Goal: Task Accomplishment & Management: Use online tool/utility

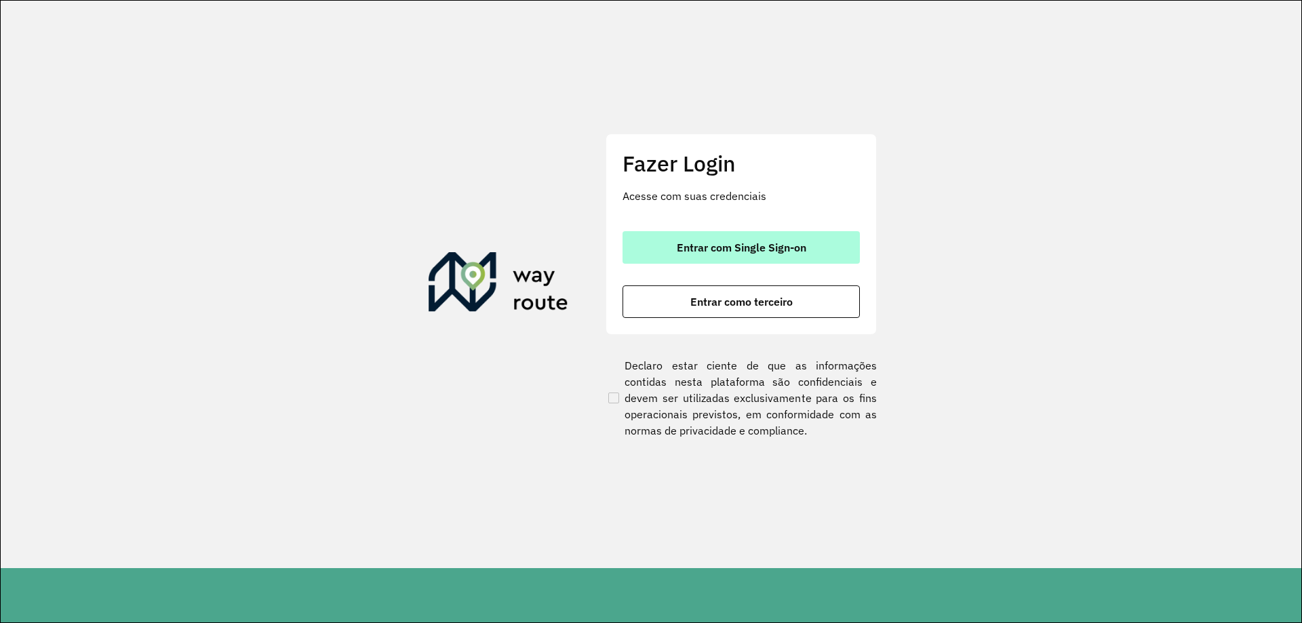
click at [832, 243] on button "Entrar com Single Sign-on" at bounding box center [740, 247] width 237 height 33
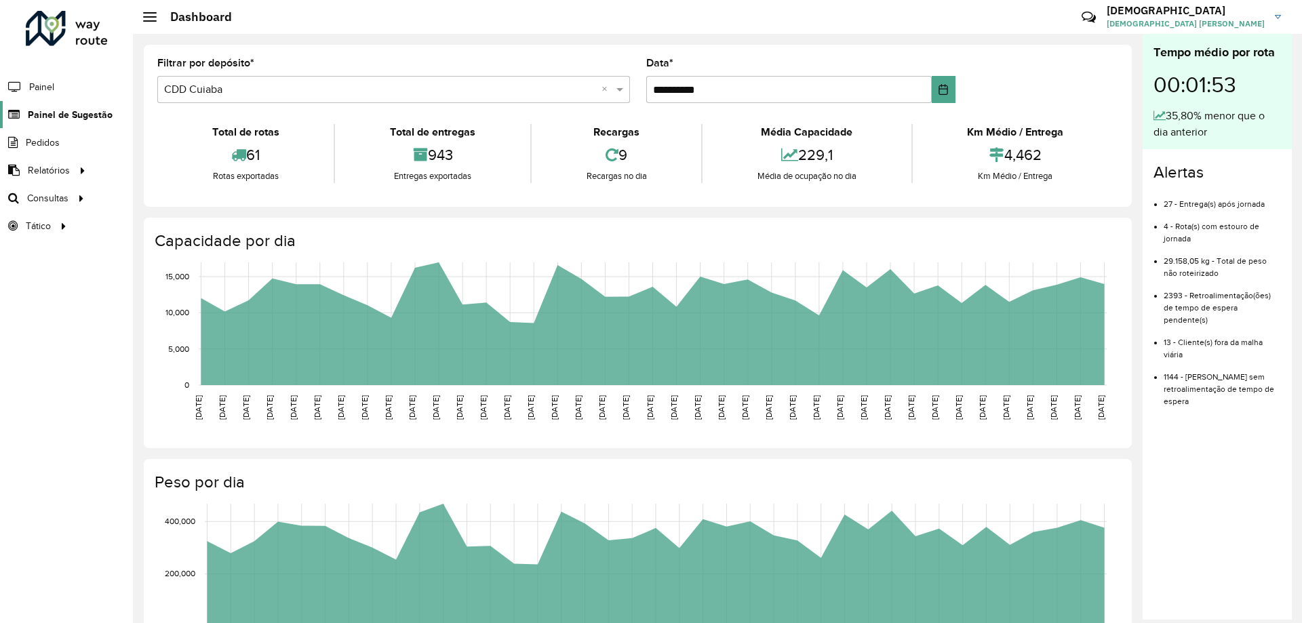
click at [56, 106] on link "Painel de Sugestão" at bounding box center [56, 114] width 113 height 27
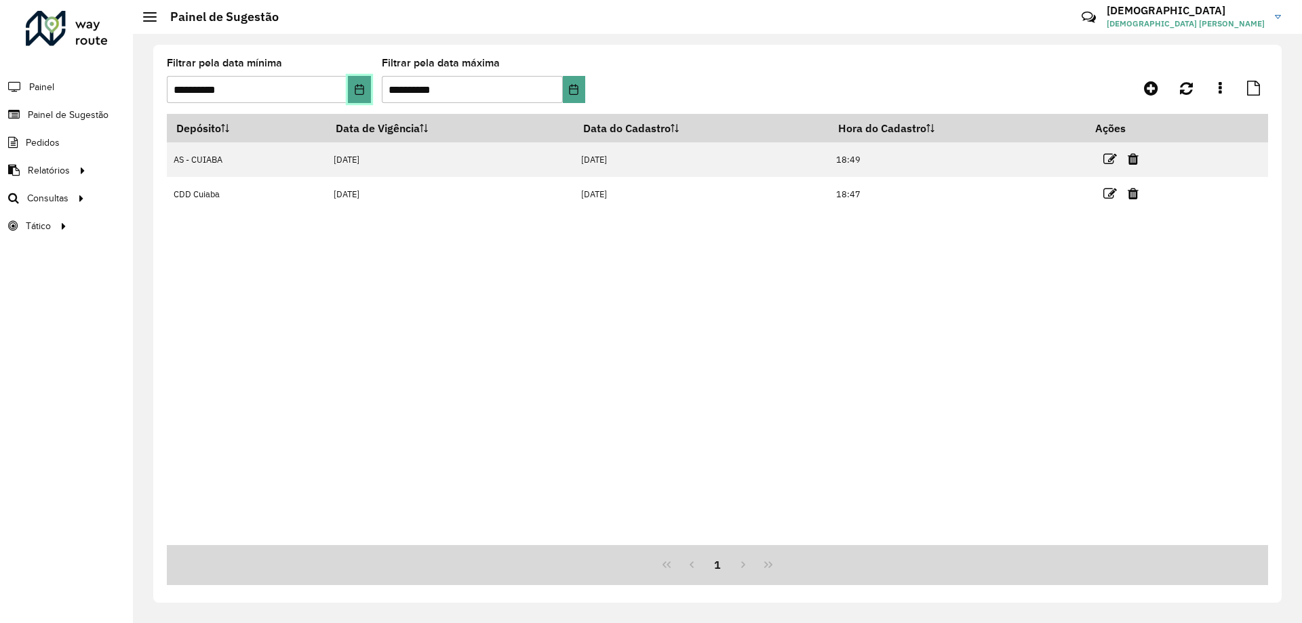
click at [365, 94] on button "Choose Date" at bounding box center [359, 89] width 22 height 27
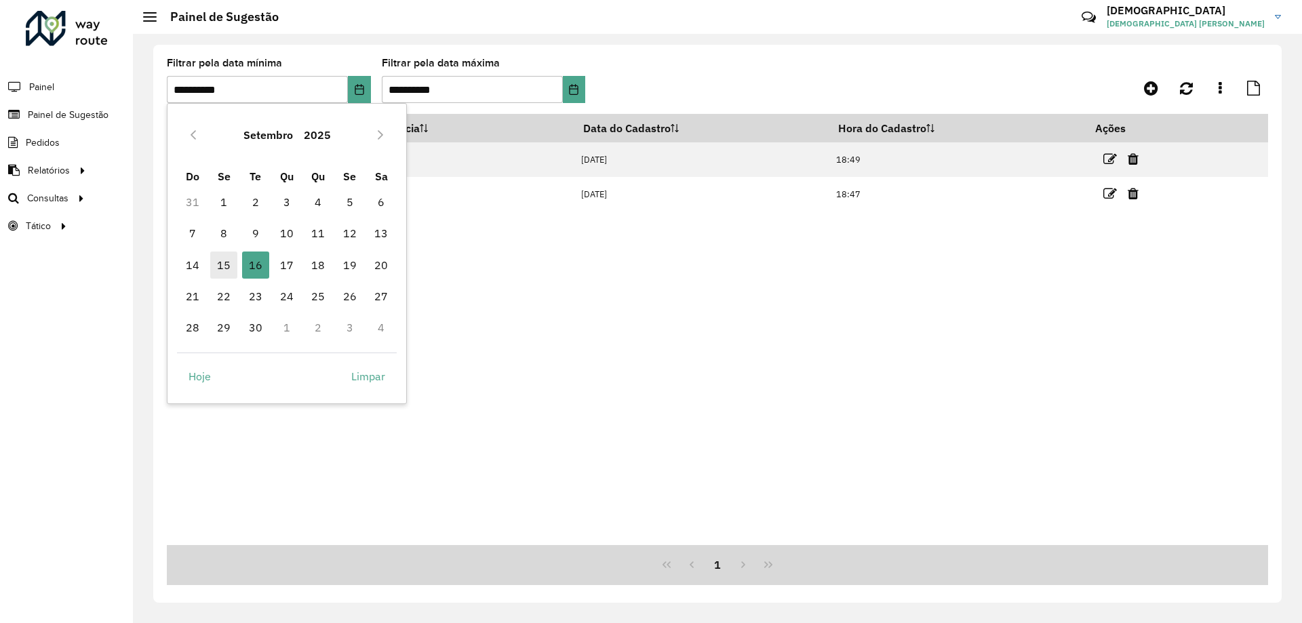
click at [226, 264] on span "15" at bounding box center [223, 264] width 27 height 27
type input "**********"
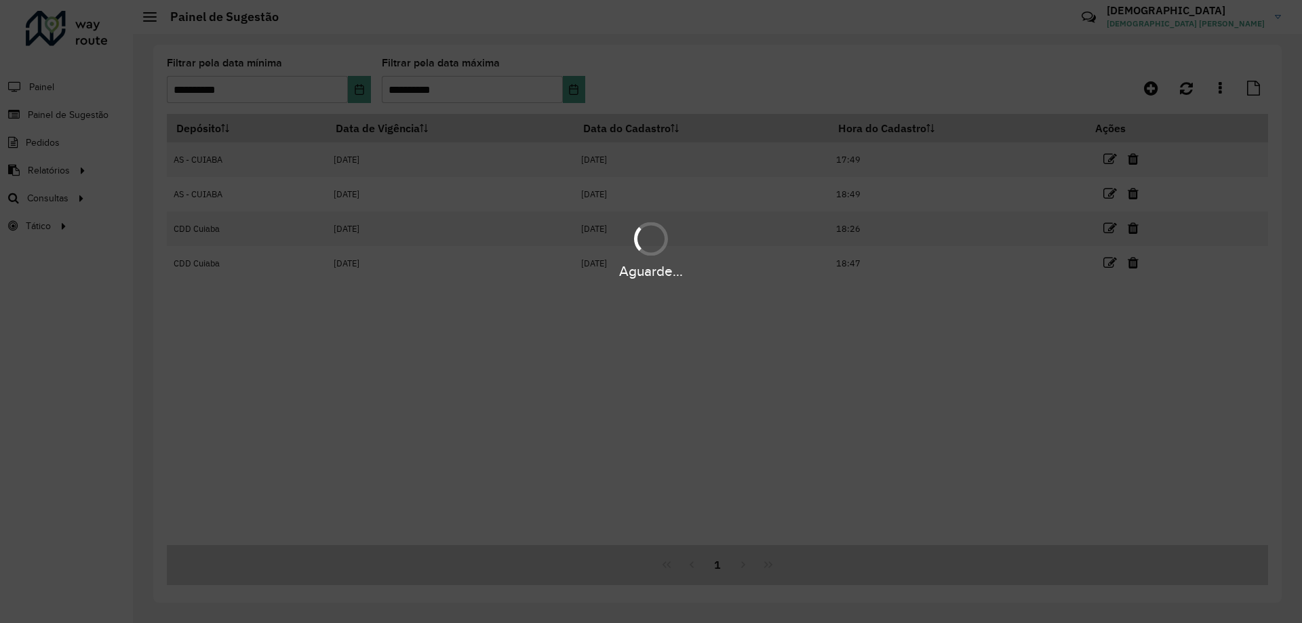
click at [563, 94] on div "Aguarde..." at bounding box center [651, 311] width 1302 height 623
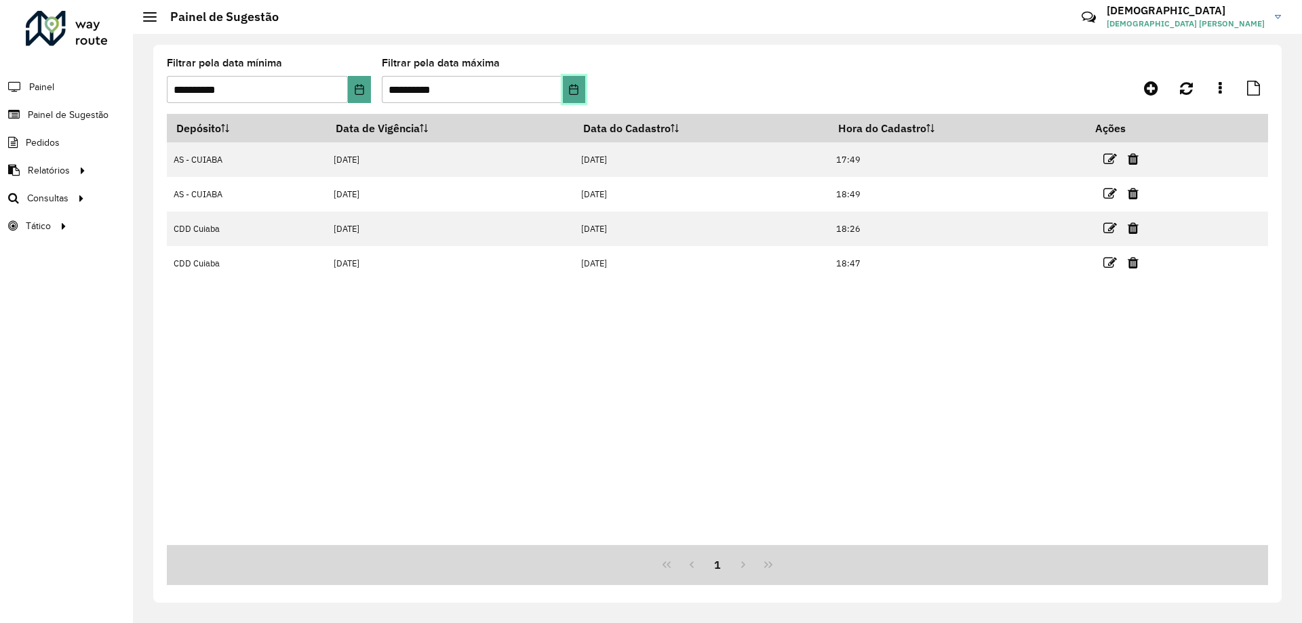
click at [571, 92] on icon "Choose Date" at bounding box center [573, 89] width 11 height 11
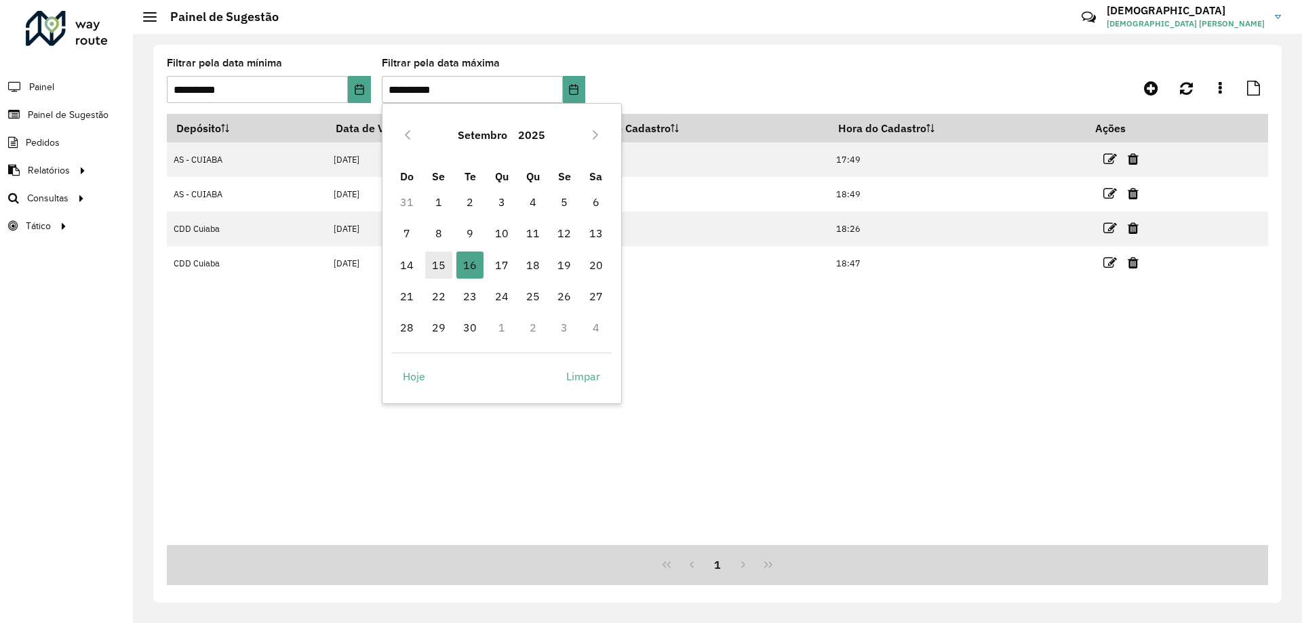
click at [433, 272] on span "15" at bounding box center [438, 264] width 27 height 27
type input "**********"
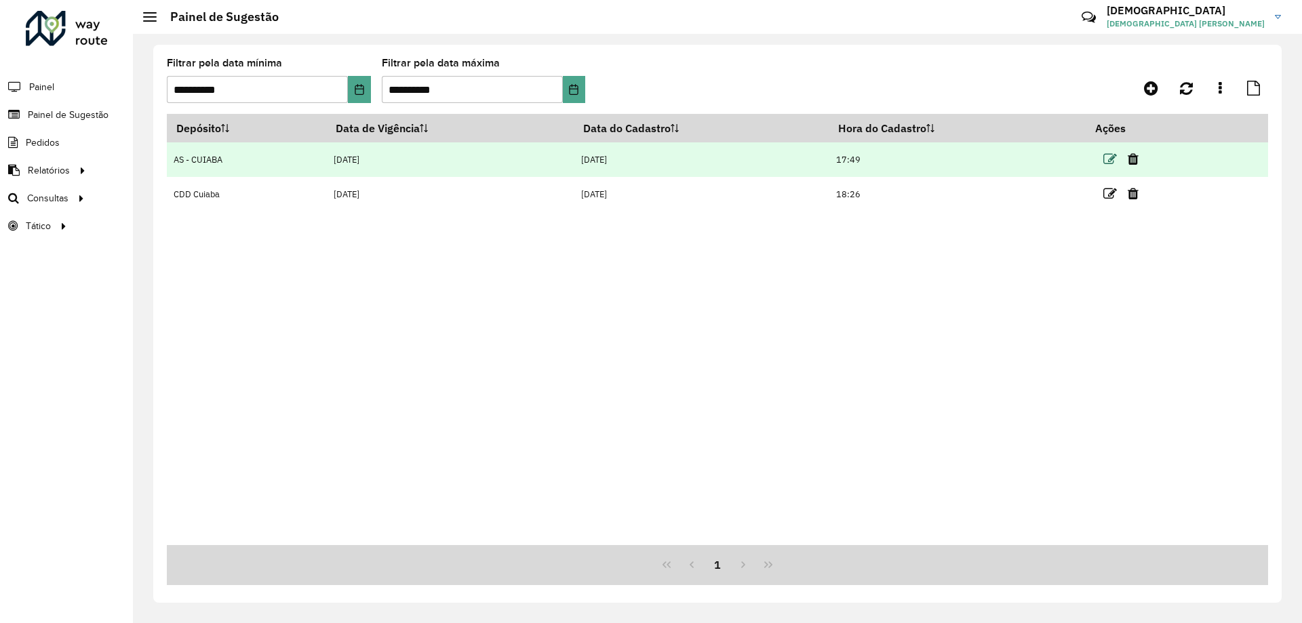
click at [1116, 157] on icon at bounding box center [1110, 160] width 14 height 14
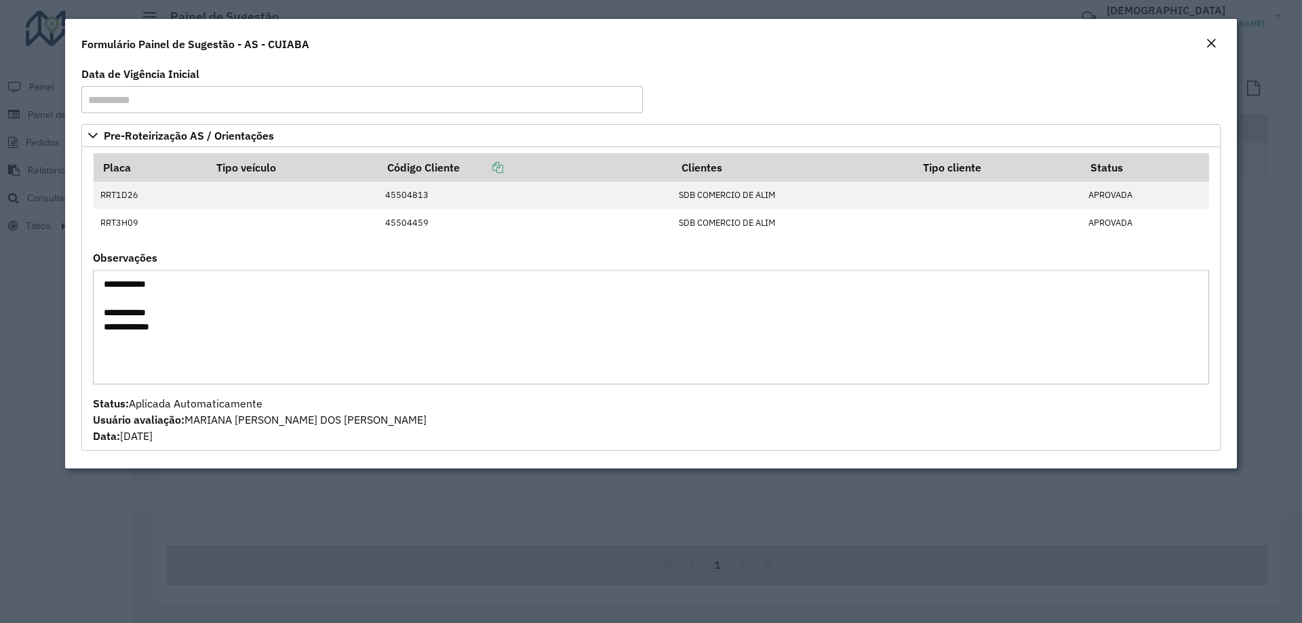
click at [1203, 47] on button "Close" at bounding box center [1210, 44] width 19 height 18
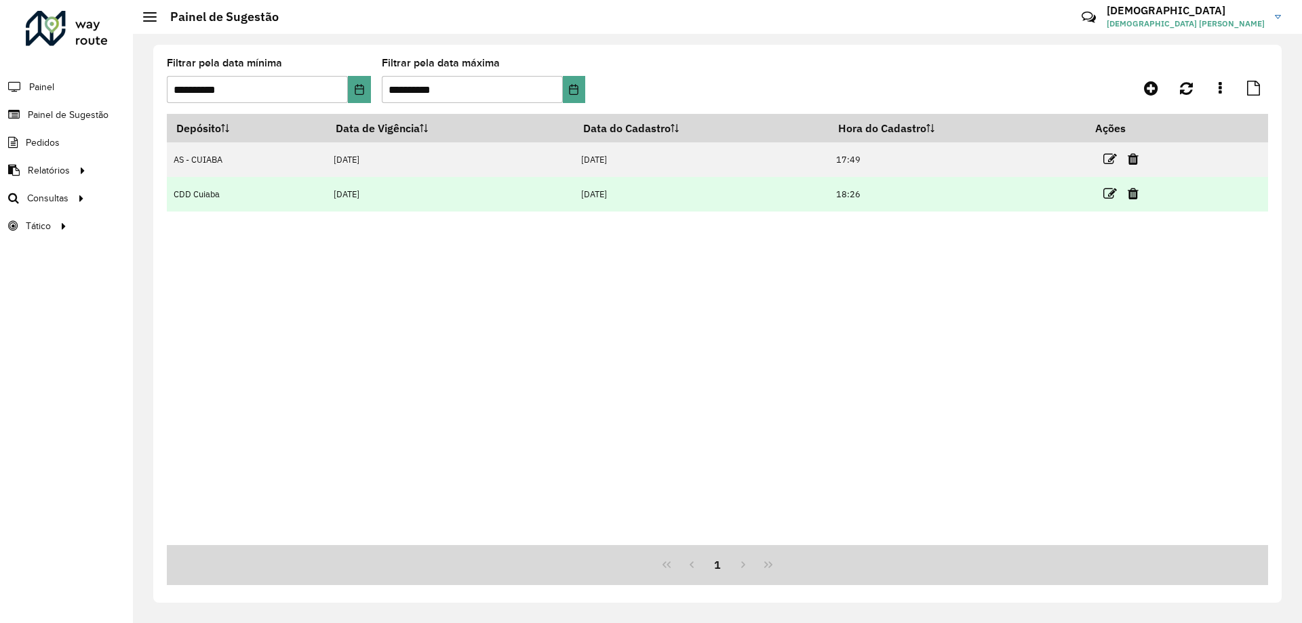
click at [182, 188] on td "CDD Cuiaba" at bounding box center [246, 194] width 159 height 35
click at [1102, 190] on td at bounding box center [1125, 194] width 81 height 34
click at [1109, 193] on icon at bounding box center [1110, 194] width 14 height 14
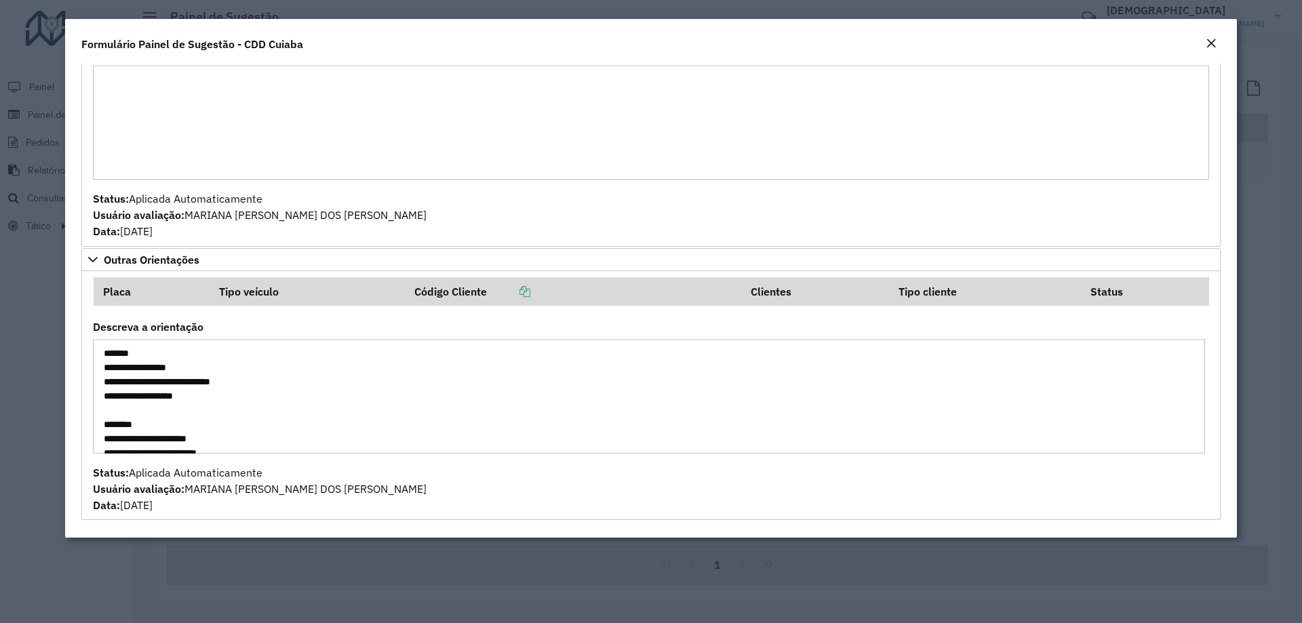
click at [1208, 47] on em "Close" at bounding box center [1210, 43] width 11 height 11
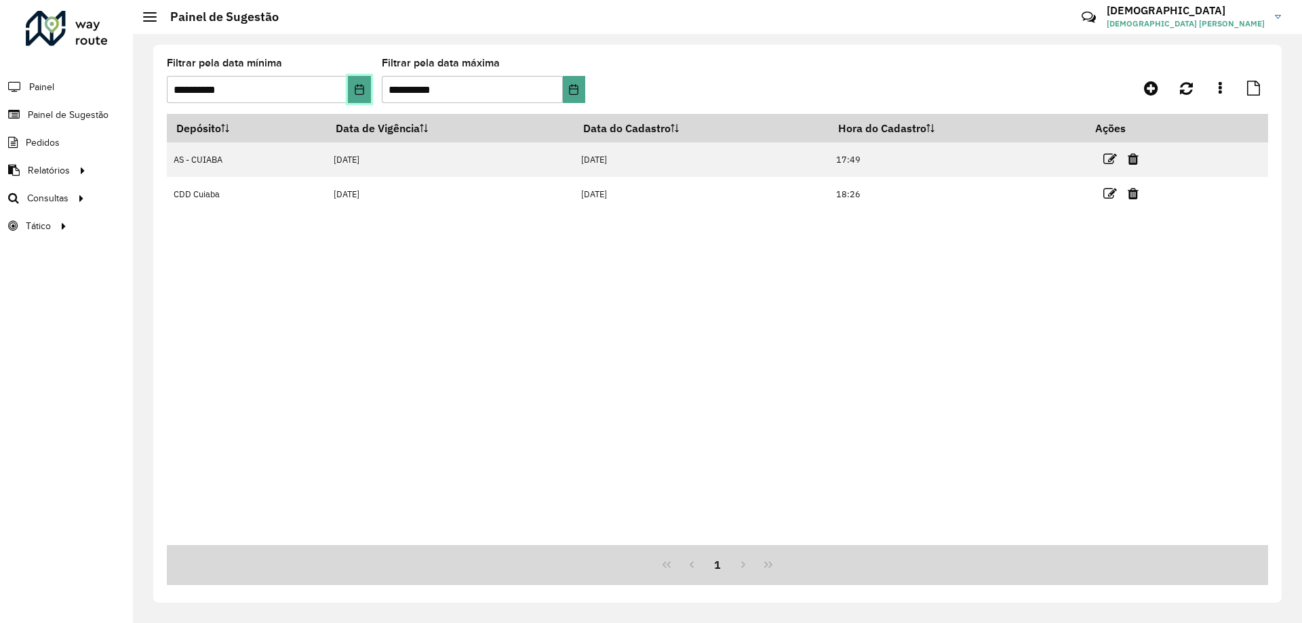
click at [351, 98] on button "Choose Date" at bounding box center [359, 89] width 22 height 27
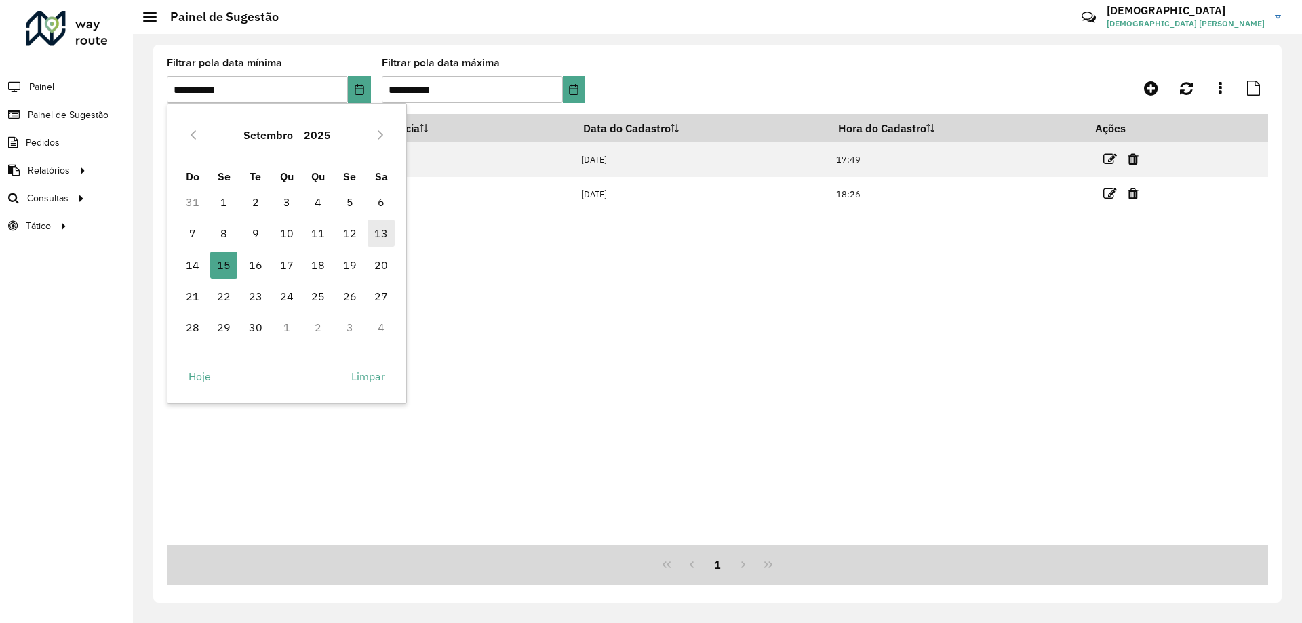
click at [388, 230] on span "13" at bounding box center [380, 233] width 27 height 27
type input "**********"
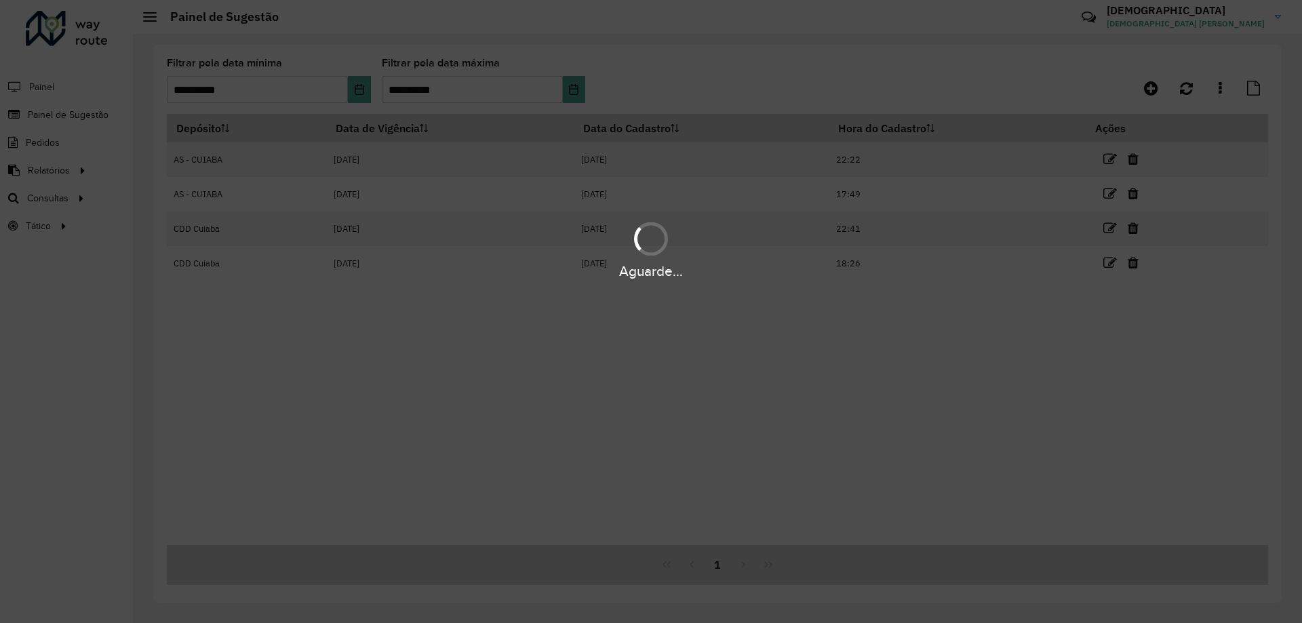
click at [577, 98] on div "Aguarde..." at bounding box center [651, 311] width 1302 height 623
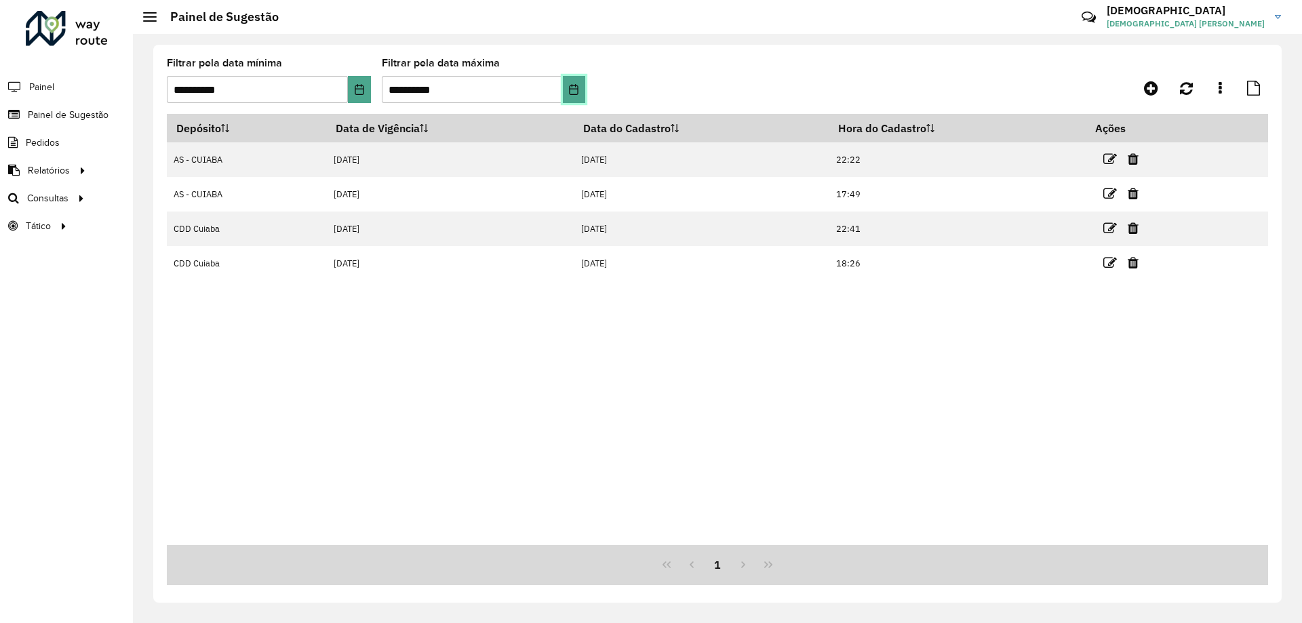
click at [573, 89] on icon "Choose Date" at bounding box center [573, 89] width 11 height 11
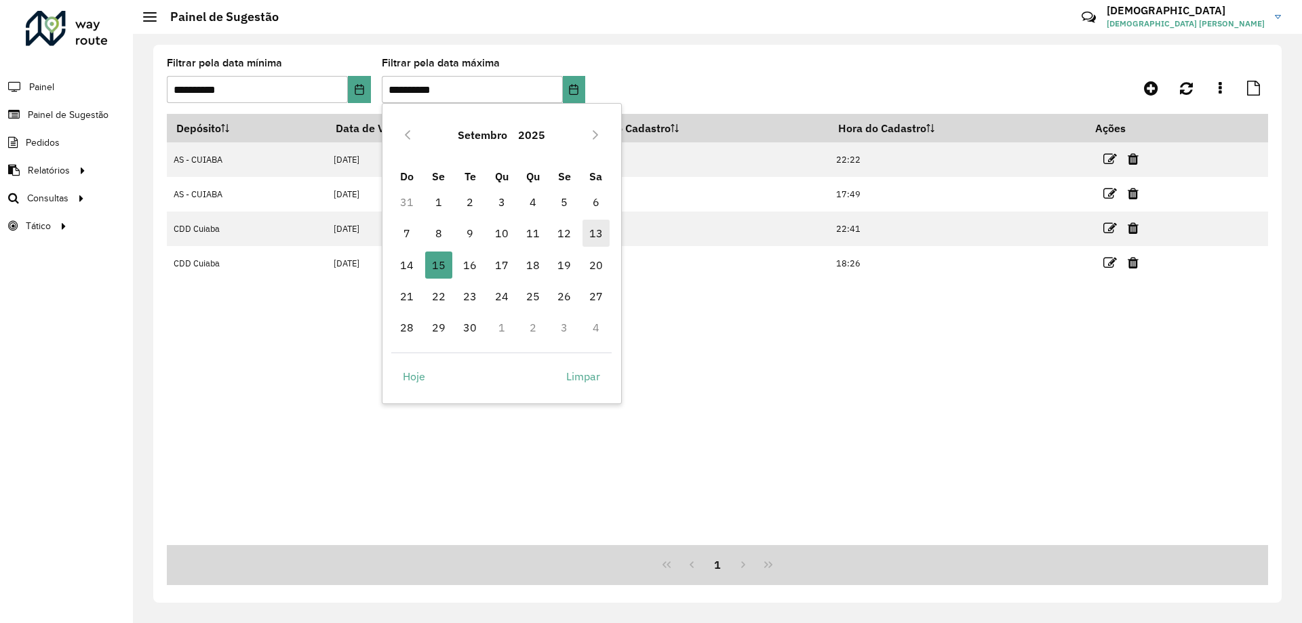
click at [587, 232] on span "13" at bounding box center [595, 233] width 27 height 27
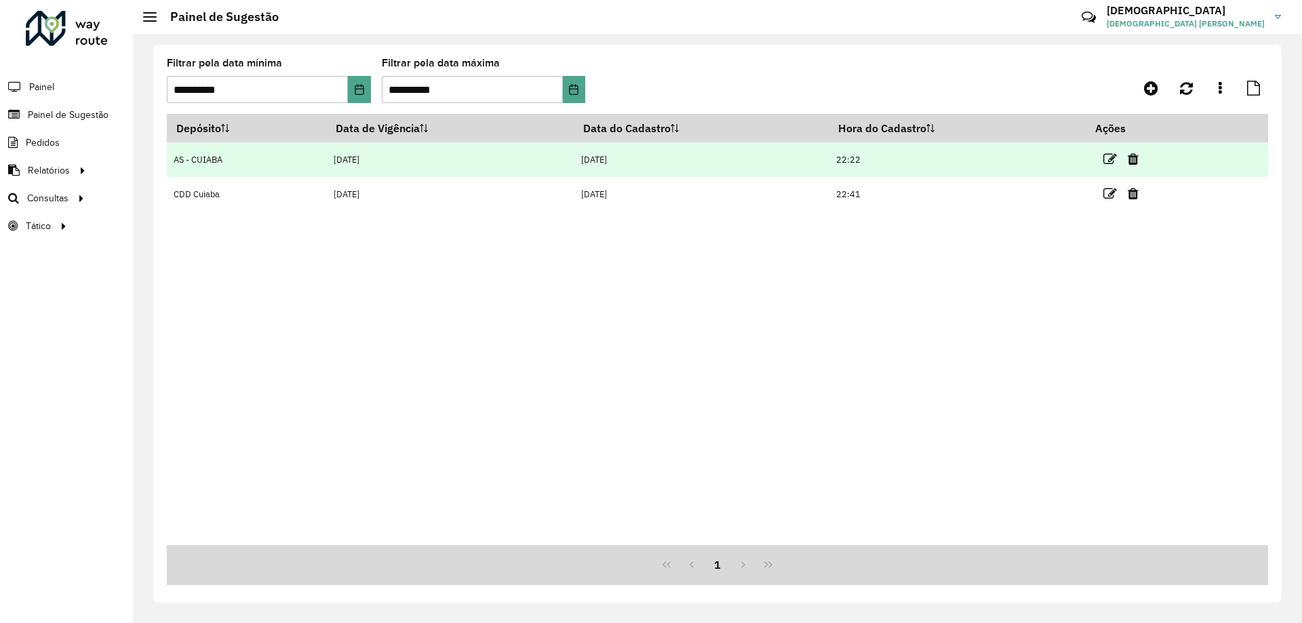
click at [1105, 163] on td at bounding box center [1125, 159] width 81 height 34
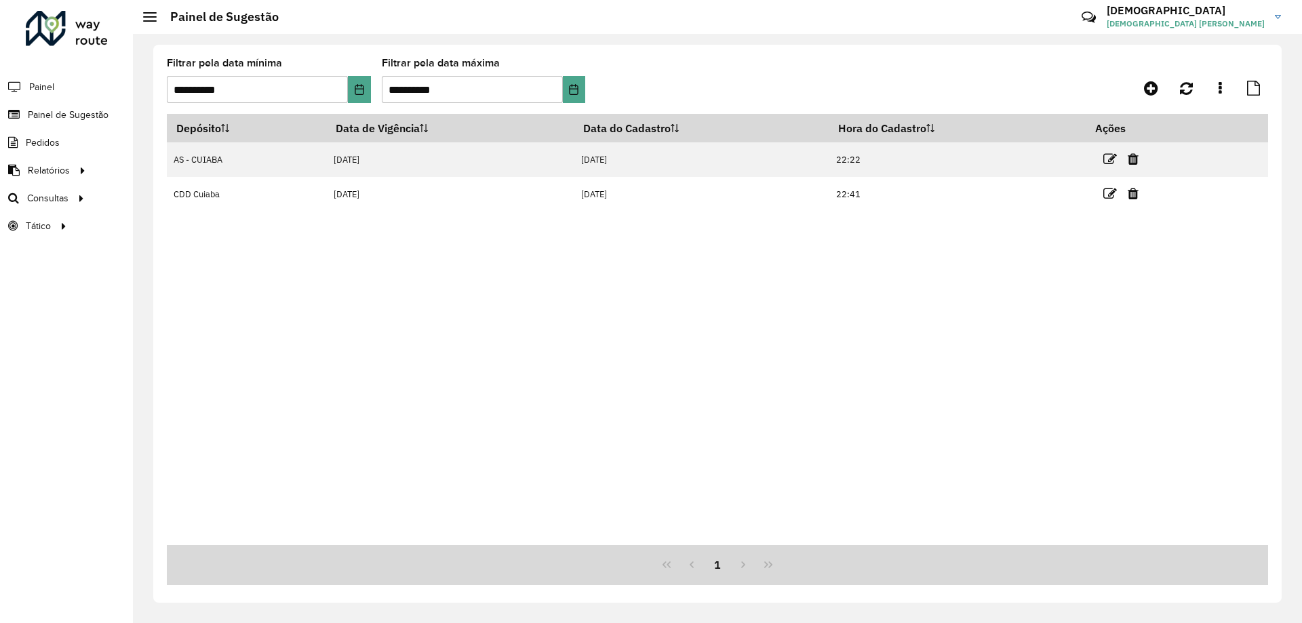
click at [1108, 161] on icon at bounding box center [1110, 160] width 14 height 14
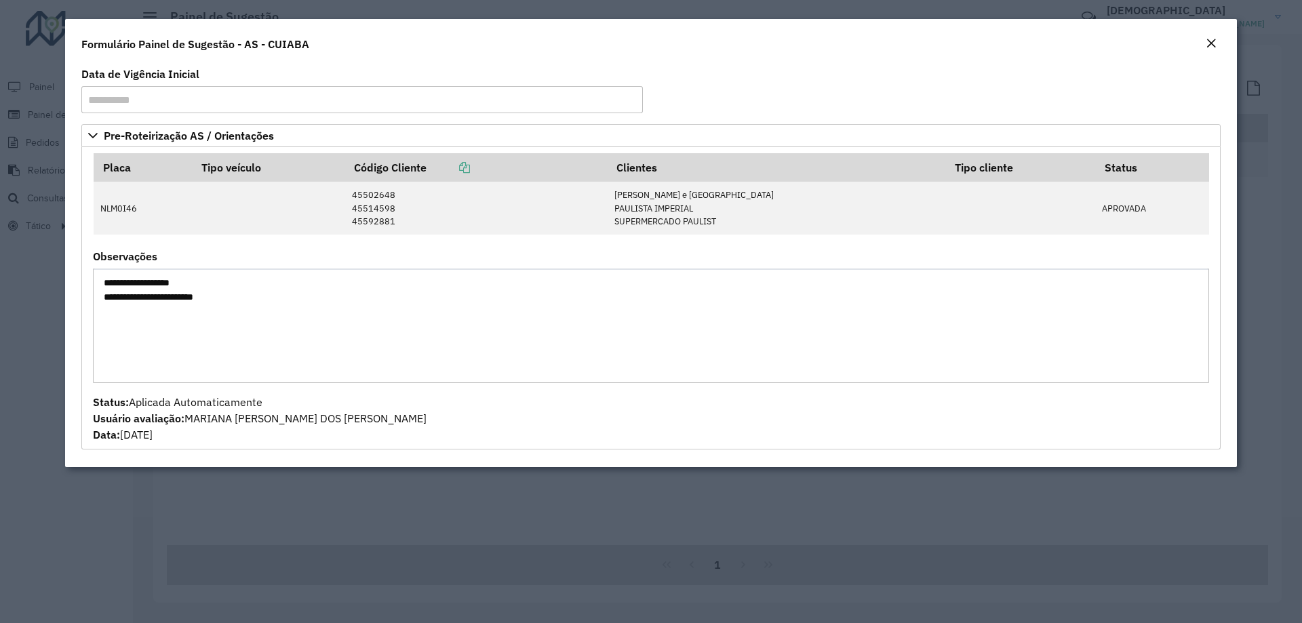
click at [1209, 44] on em "Close" at bounding box center [1210, 43] width 11 height 11
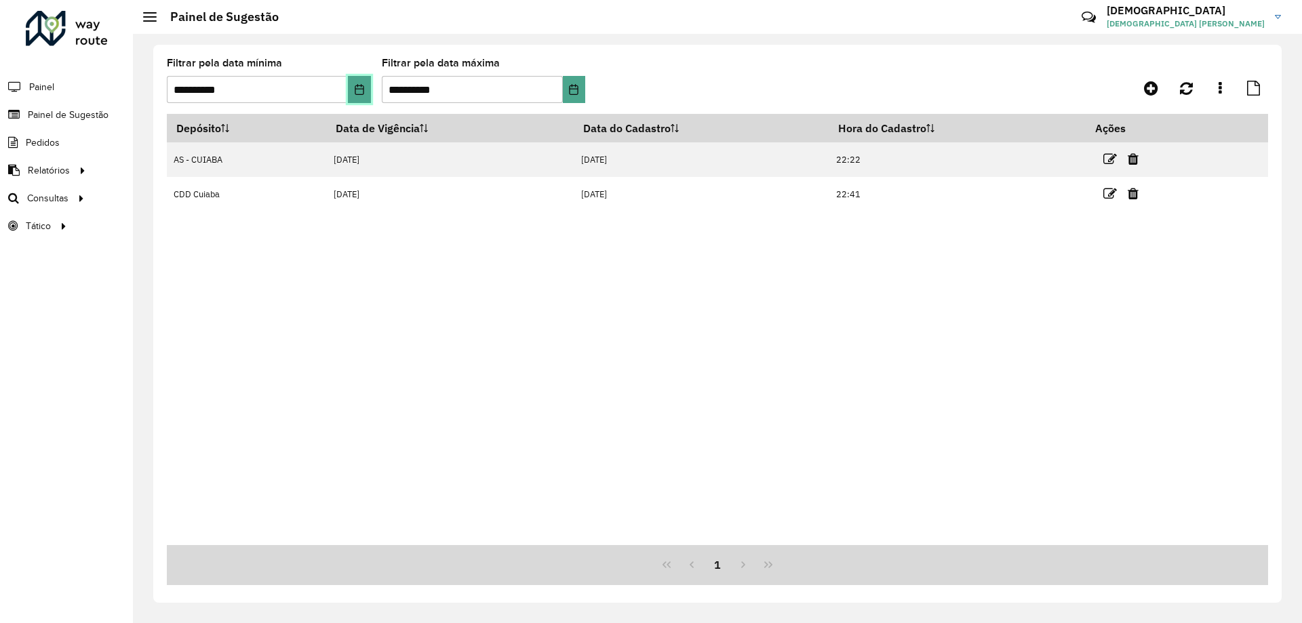
click at [355, 93] on icon "Choose Date" at bounding box center [359, 89] width 11 height 11
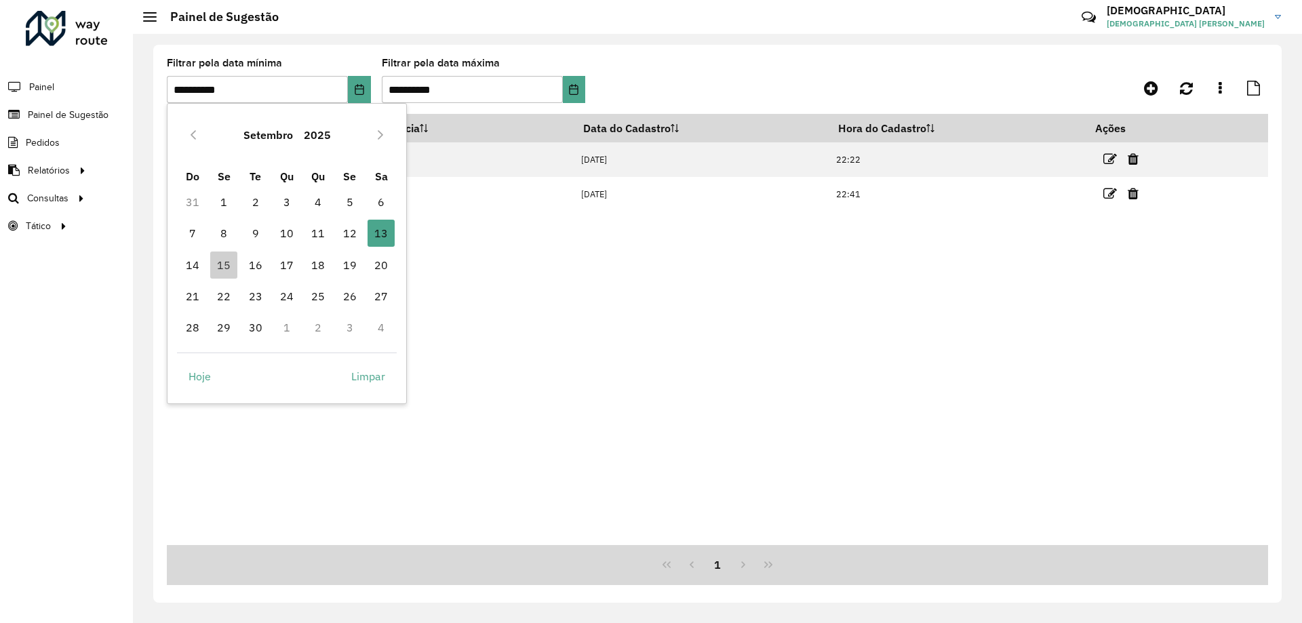
drag, startPoint x: 224, startPoint y: 260, endPoint x: 398, endPoint y: 168, distance: 196.5
click at [224, 262] on span "15" at bounding box center [223, 264] width 27 height 27
type input "**********"
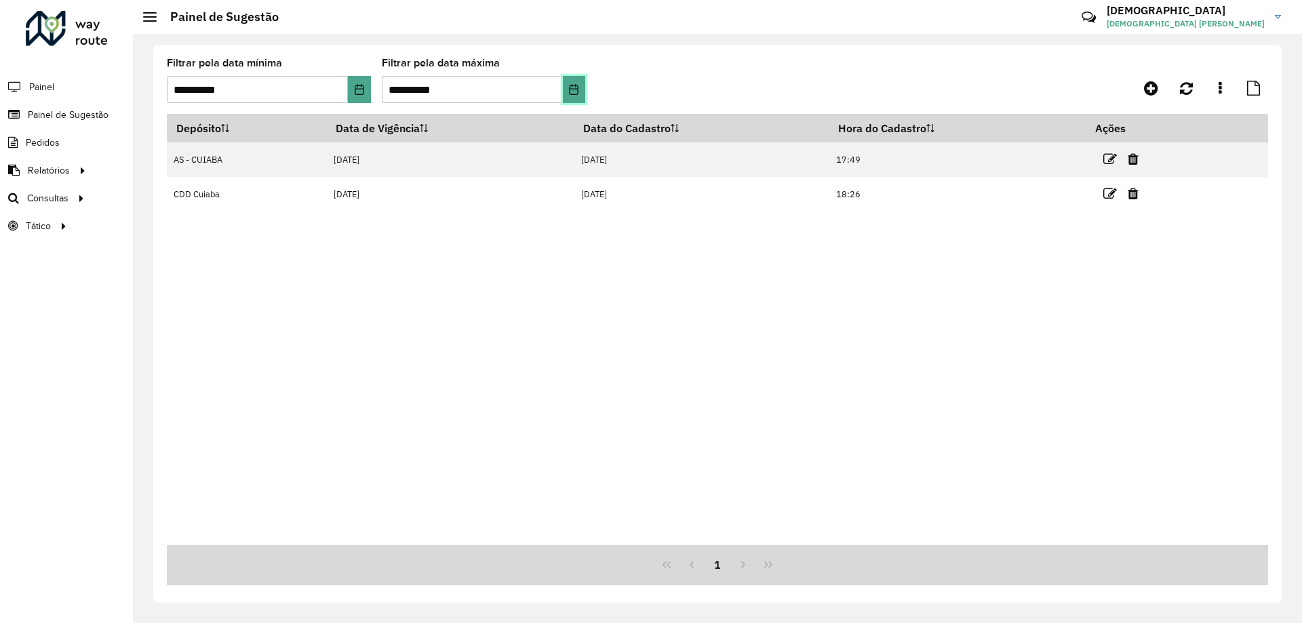
click at [577, 94] on icon "Choose Date" at bounding box center [573, 89] width 11 height 11
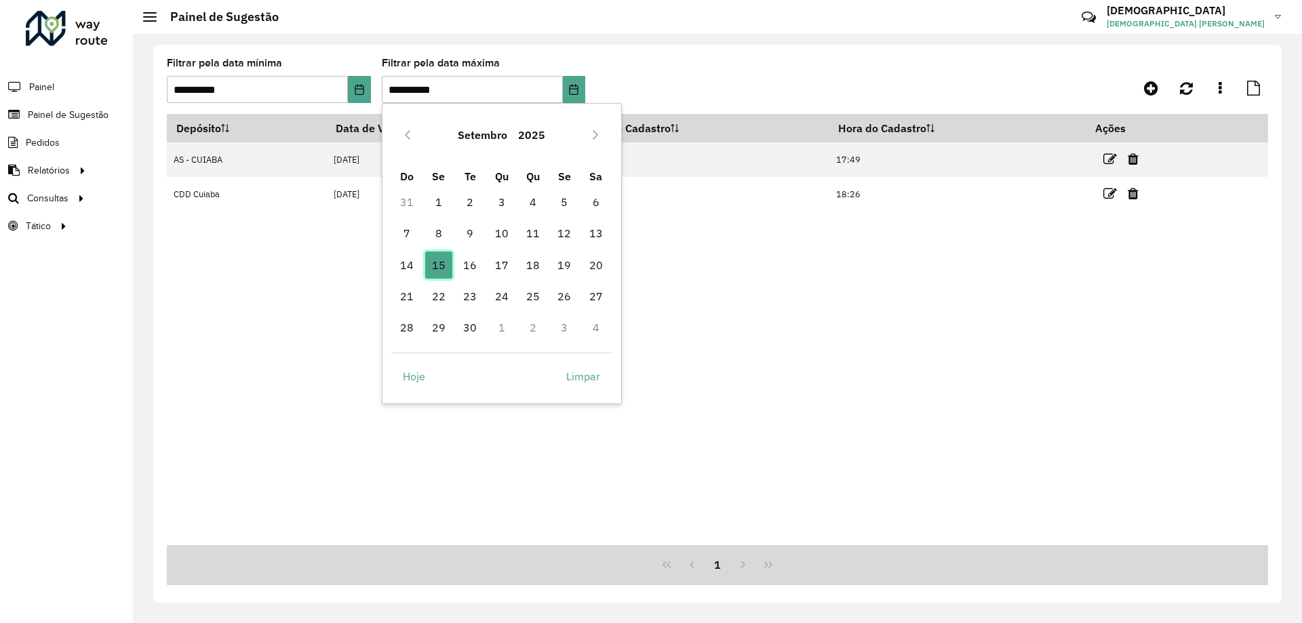
click at [441, 266] on span "15" at bounding box center [438, 264] width 27 height 27
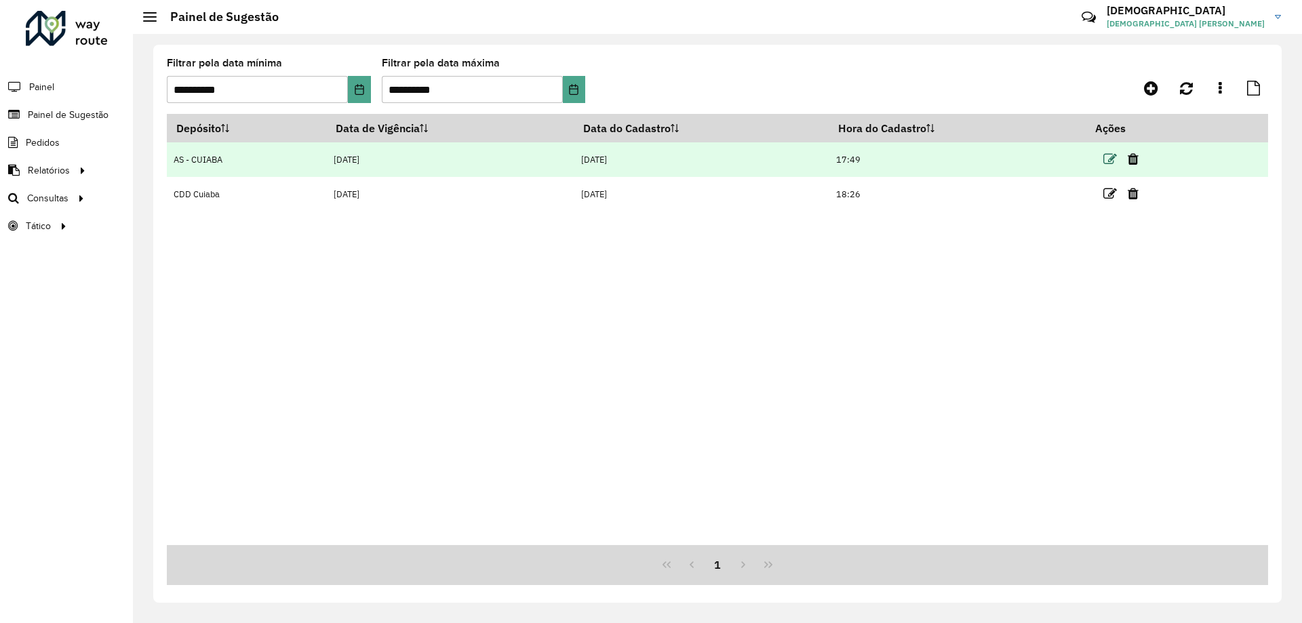
click at [1106, 160] on icon at bounding box center [1110, 160] width 14 height 14
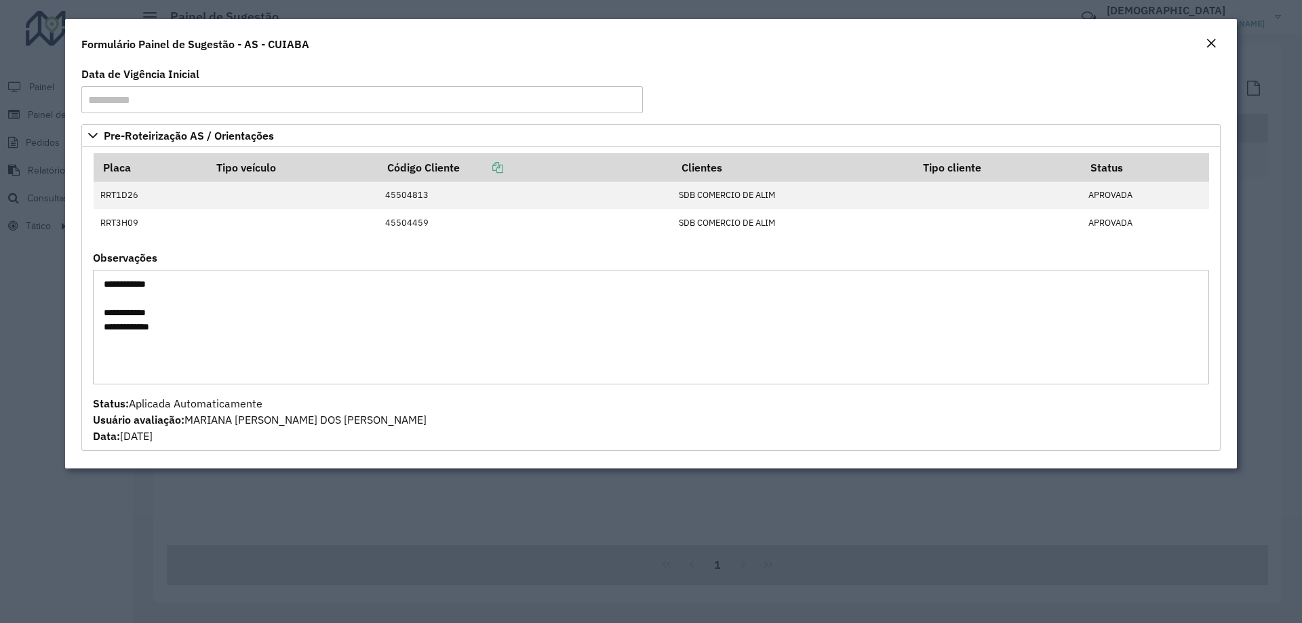
click at [1300, 104] on modal-container "**********" at bounding box center [651, 311] width 1302 height 623
click at [1214, 47] on em "Close" at bounding box center [1210, 43] width 11 height 11
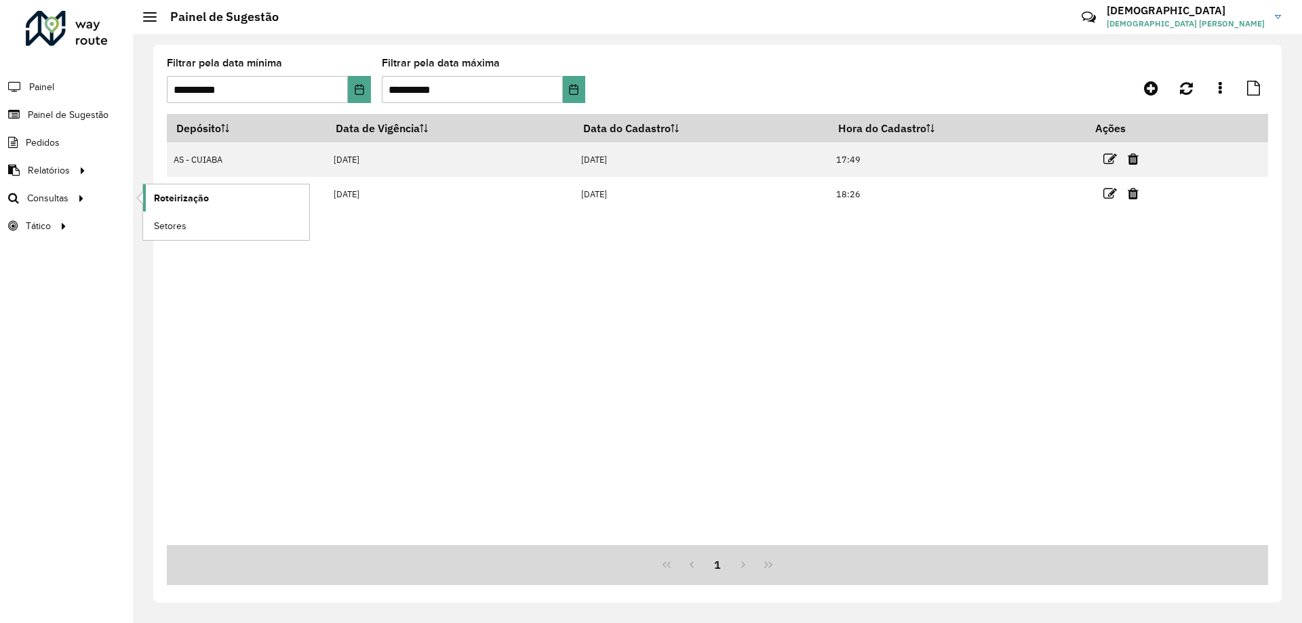
click at [177, 197] on span "Roteirização" at bounding box center [181, 198] width 55 height 14
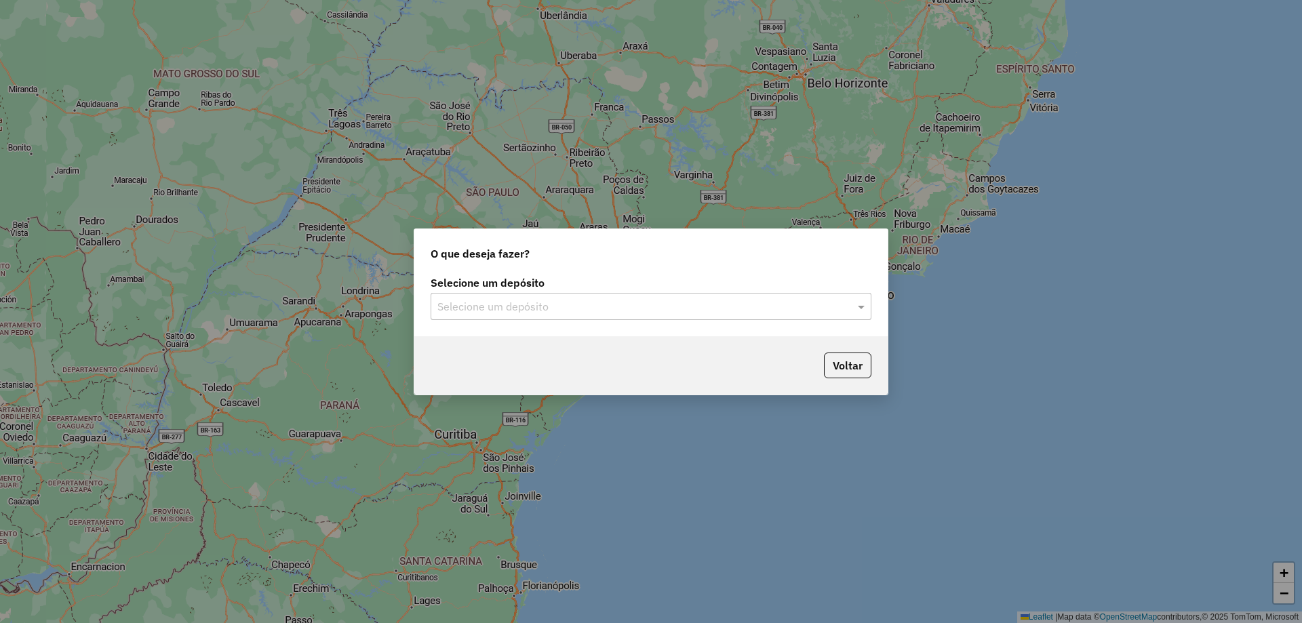
click at [489, 307] on input "text" at bounding box center [637, 307] width 400 height 16
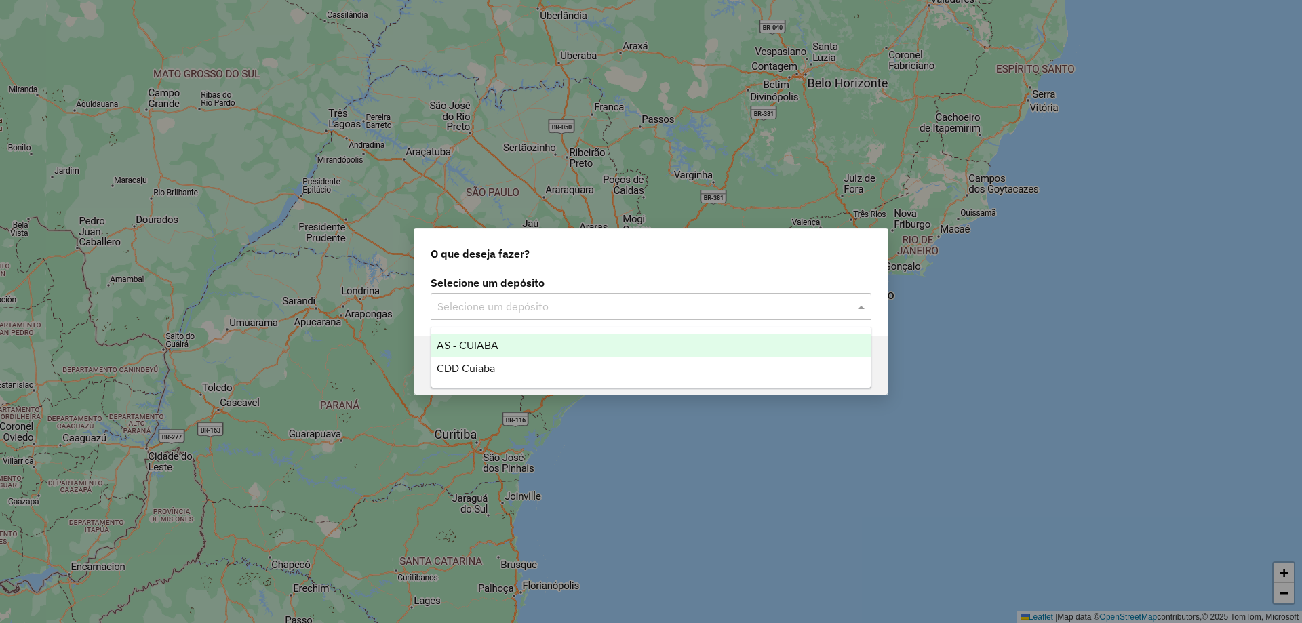
click at [494, 354] on div "AS - CUIABA" at bounding box center [650, 345] width 439 height 23
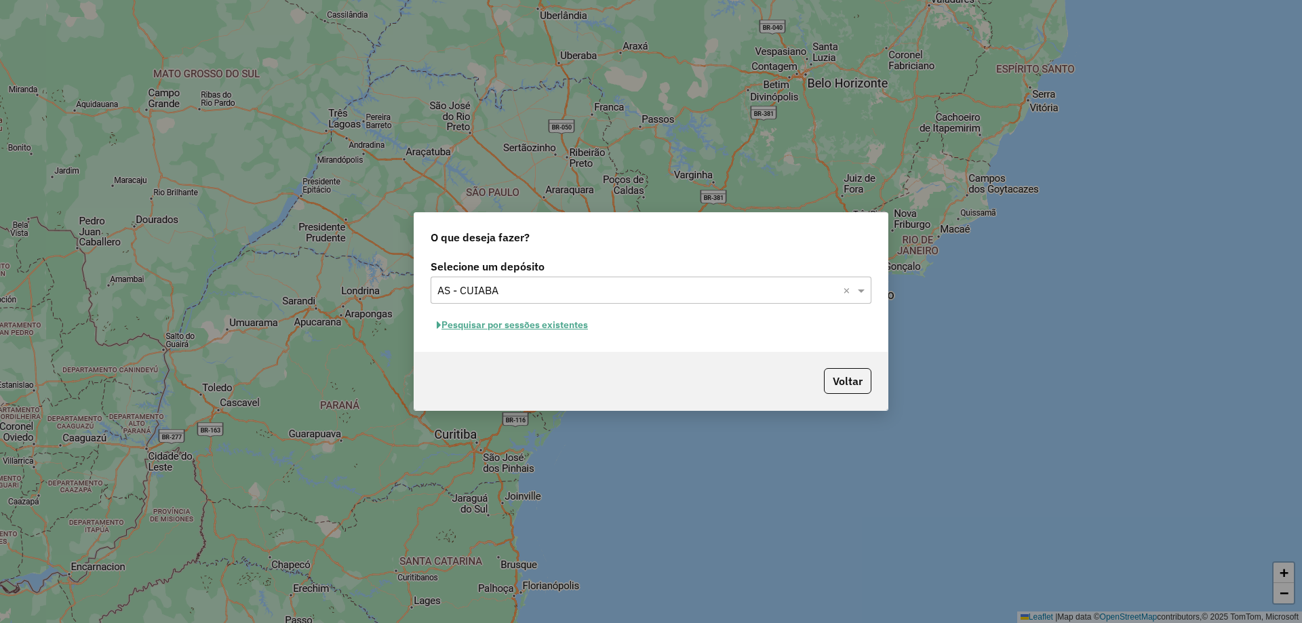
click at [552, 327] on button "Pesquisar por sessões existentes" at bounding box center [511, 325] width 163 height 21
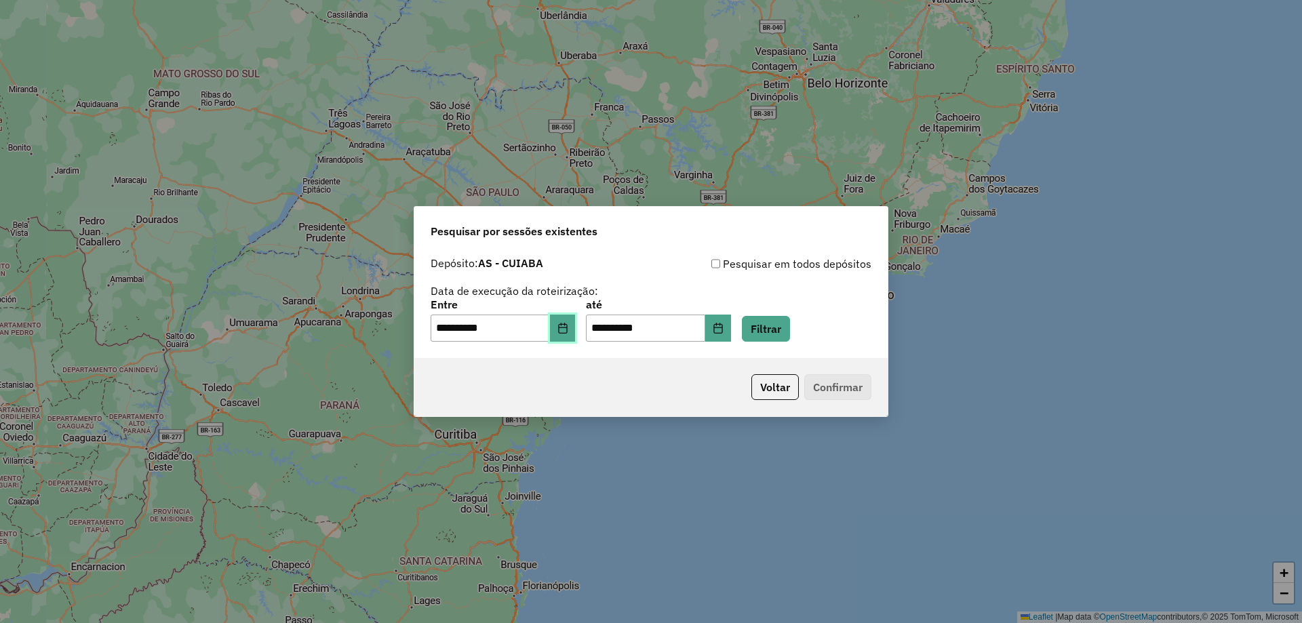
click at [565, 333] on button "Choose Date" at bounding box center [563, 328] width 26 height 27
click at [790, 327] on button "Filtrar" at bounding box center [766, 329] width 48 height 26
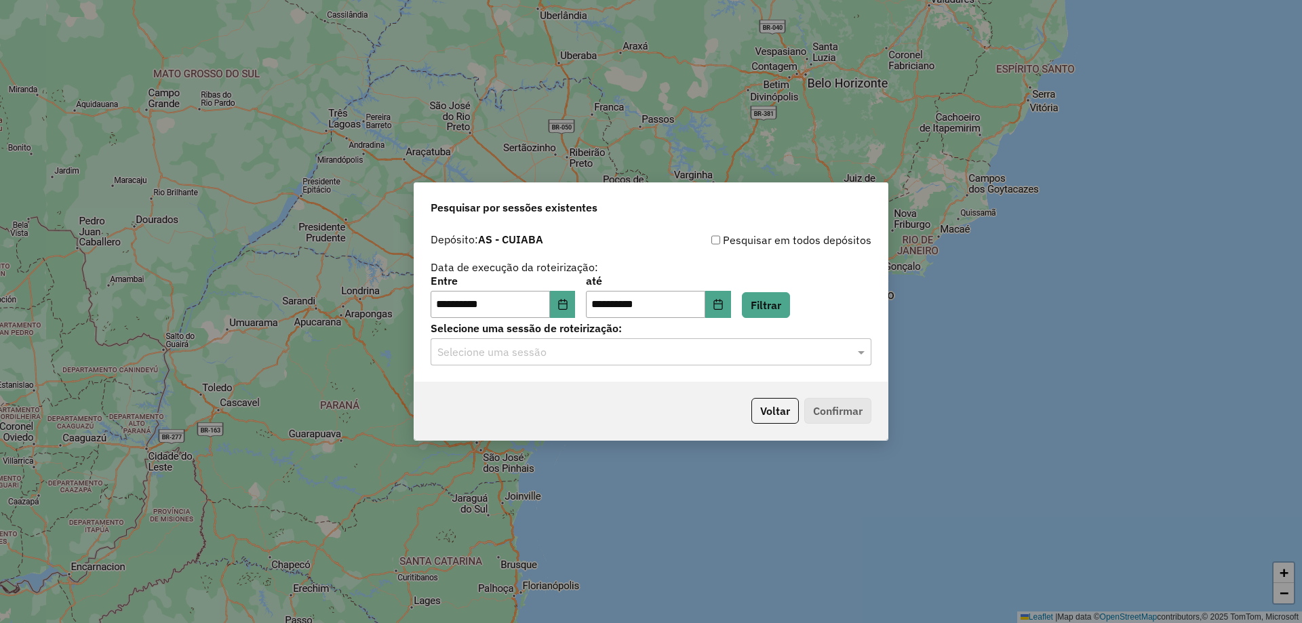
click at [469, 359] on input "text" at bounding box center [637, 352] width 400 height 16
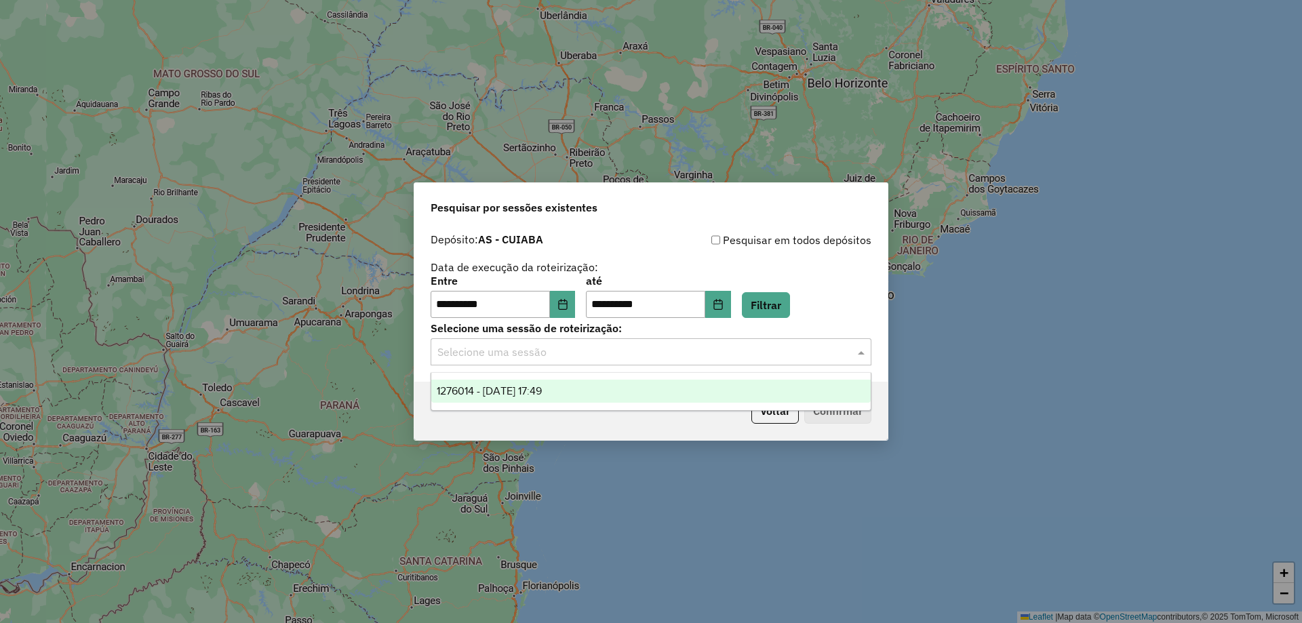
click at [504, 397] on div "1276014 - 15/09/2025 17:49" at bounding box center [650, 391] width 439 height 23
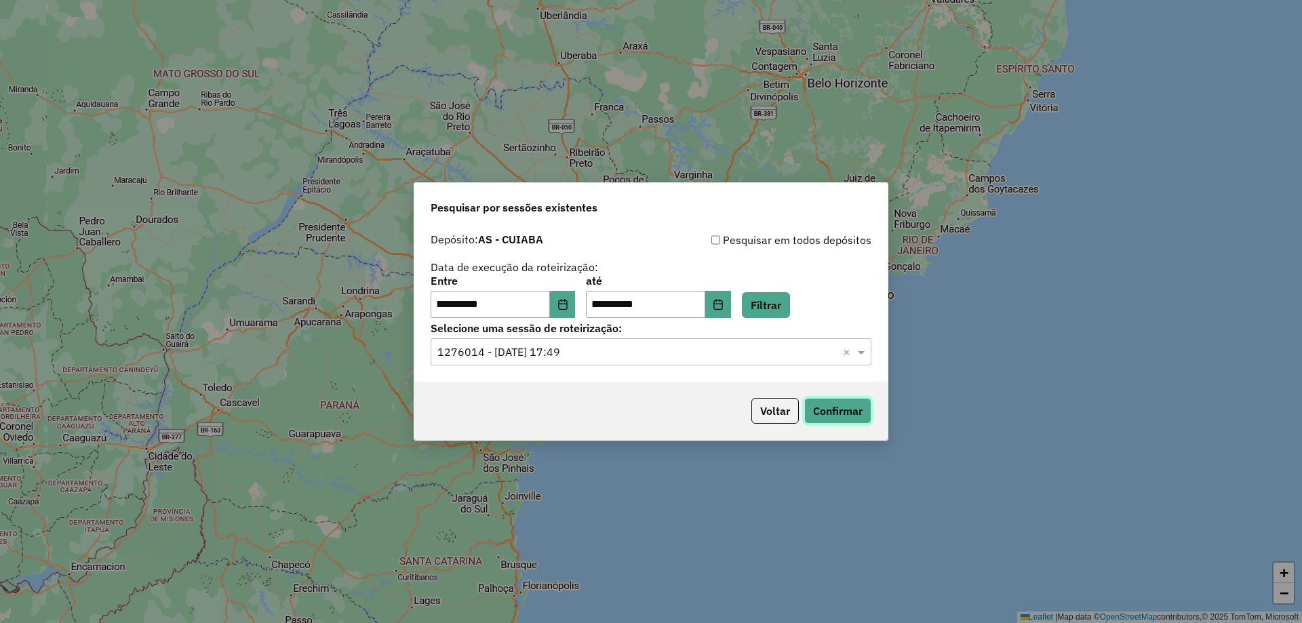
click at [841, 410] on button "Confirmar" at bounding box center [837, 411] width 67 height 26
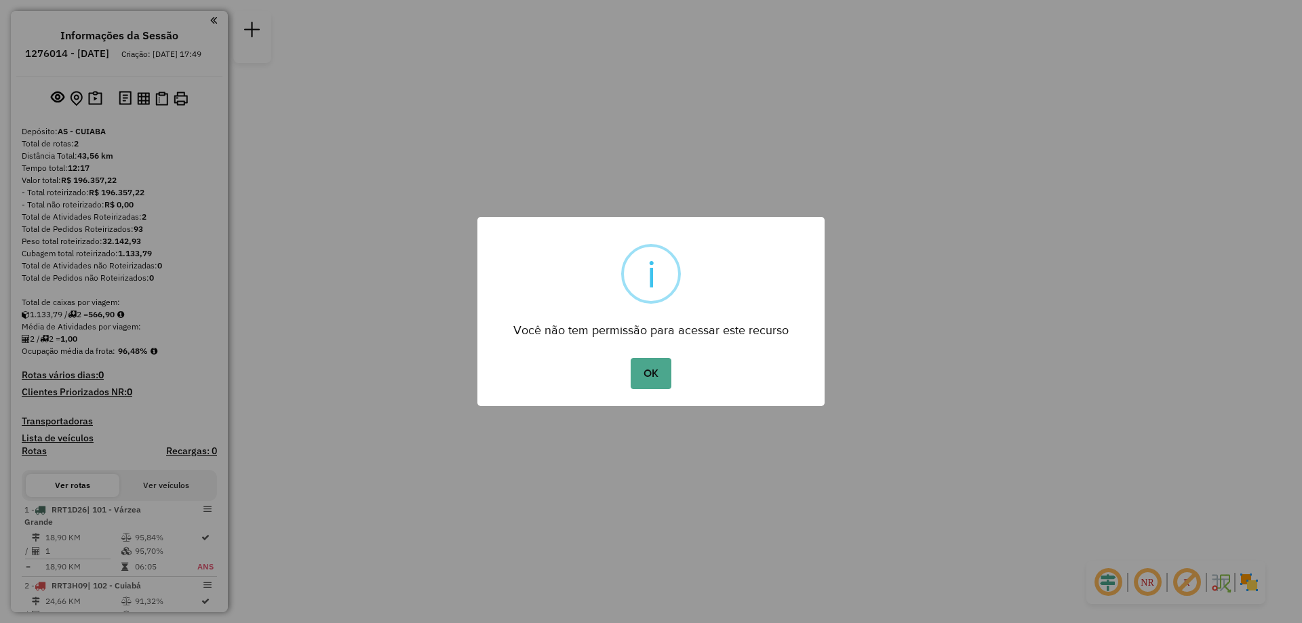
click at [681, 367] on div "OK No Cancel" at bounding box center [650, 374] width 347 height 38
click at [611, 372] on div "OK No Cancel" at bounding box center [650, 374] width 347 height 38
click at [641, 373] on button "OK" at bounding box center [650, 373] width 40 height 31
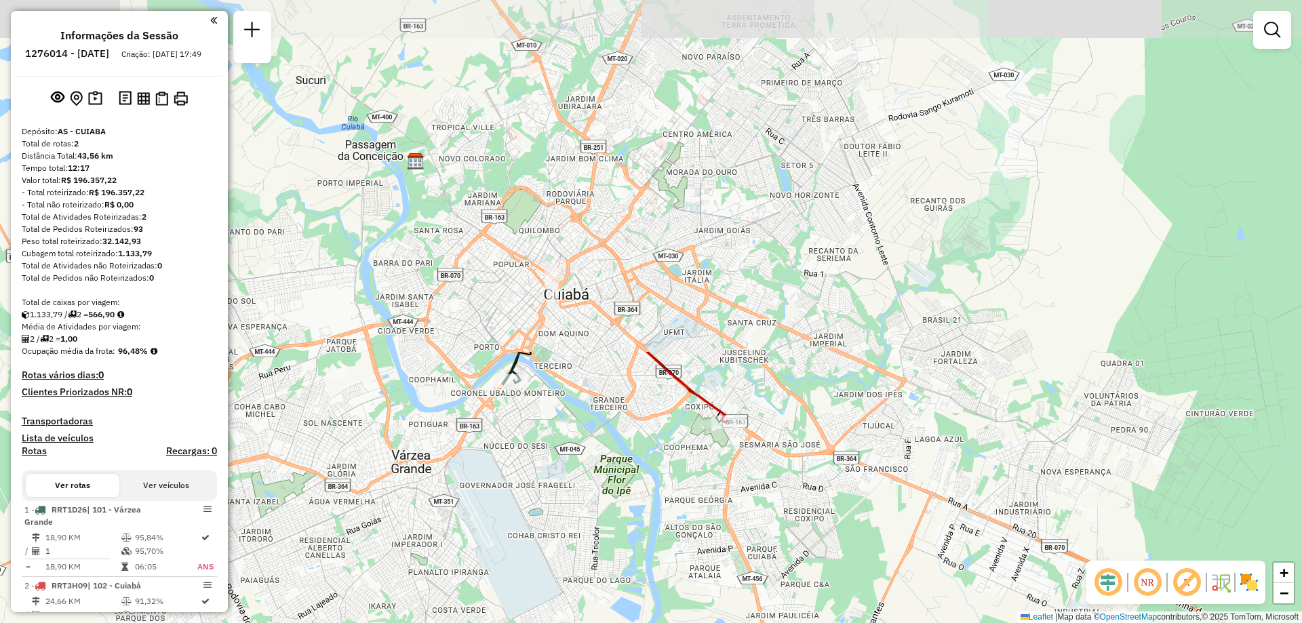
drag, startPoint x: 668, startPoint y: 148, endPoint x: 606, endPoint y: 562, distance: 418.8
click at [606, 562] on div "Janela de atendimento Grade de atendimento Capacidade Transportadoras Veículos …" at bounding box center [651, 311] width 1302 height 623
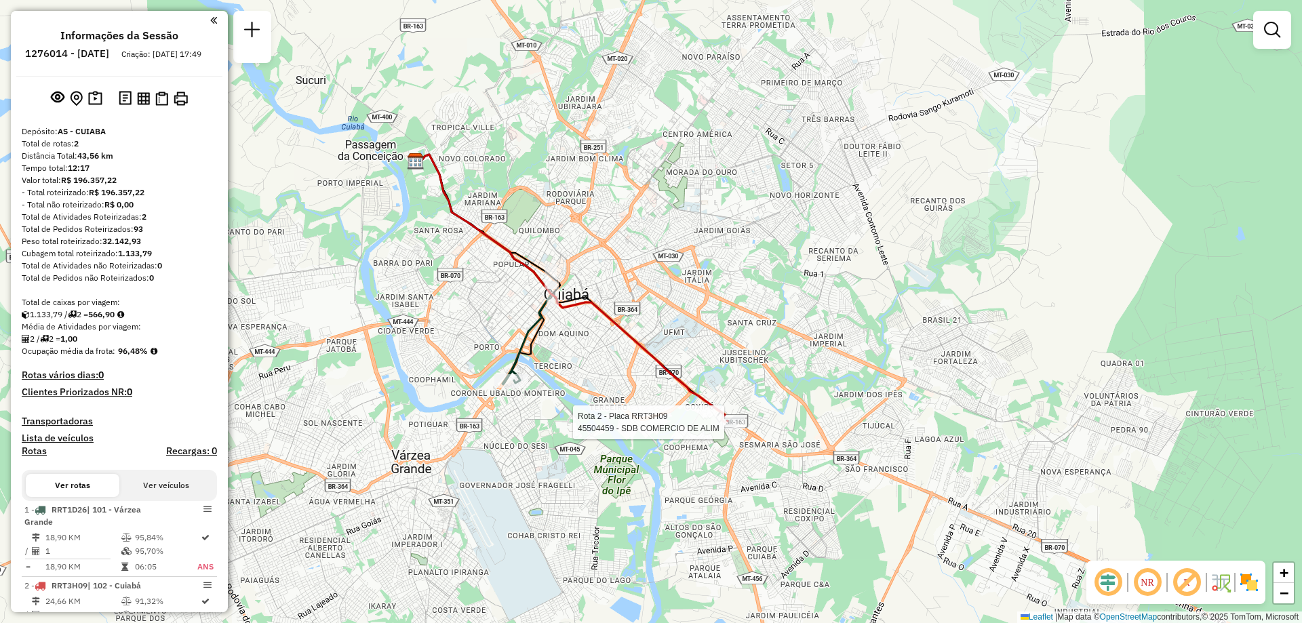
select select "**********"
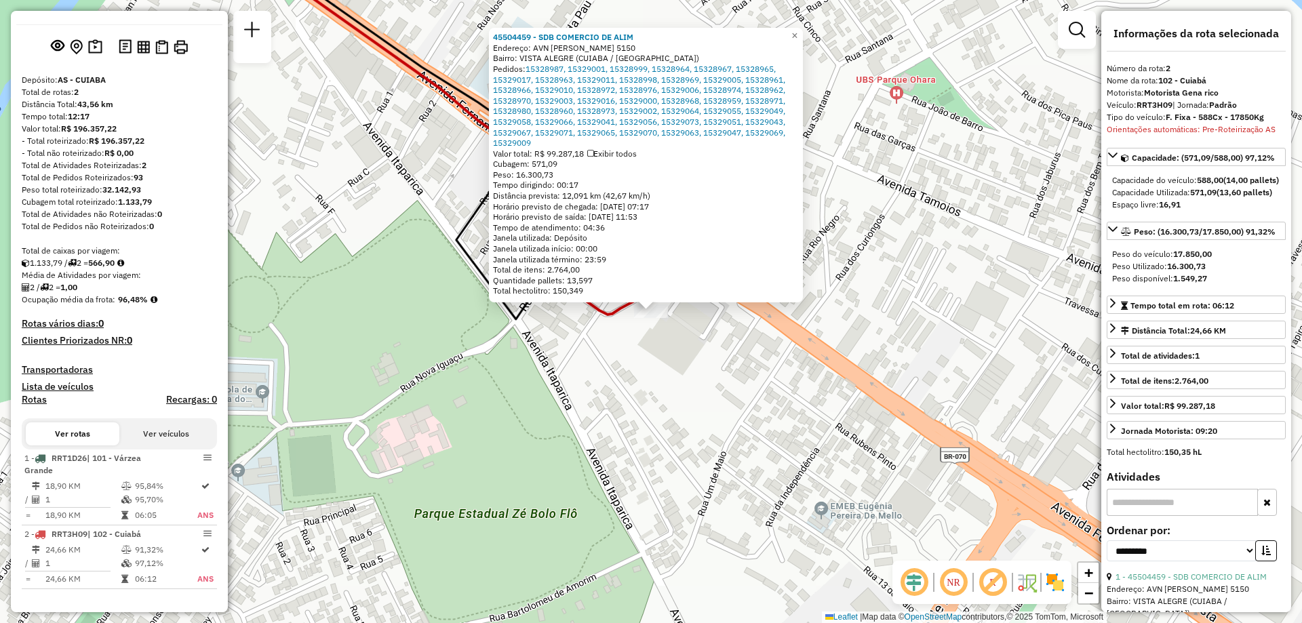
click at [733, 390] on div "45504459 - SDB COMERCIO DE ALIM Endereço: AVN FERNANDO CORREA DA COSTA 5150 Bai…" at bounding box center [651, 311] width 1302 height 623
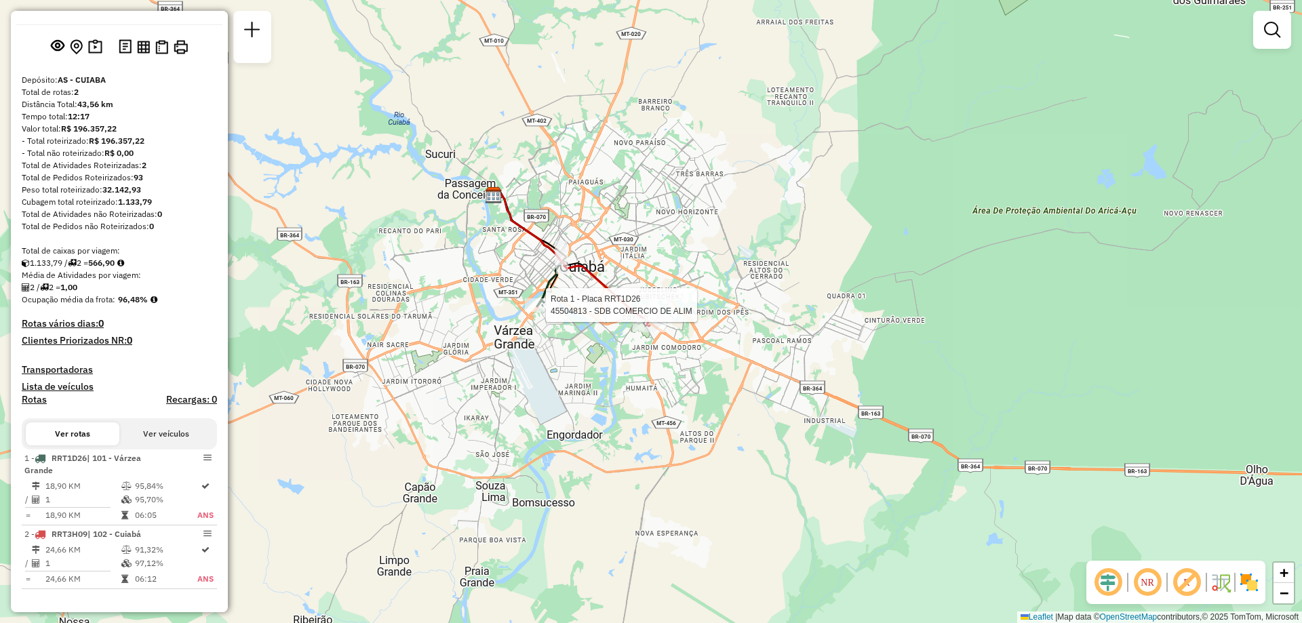
select select "**********"
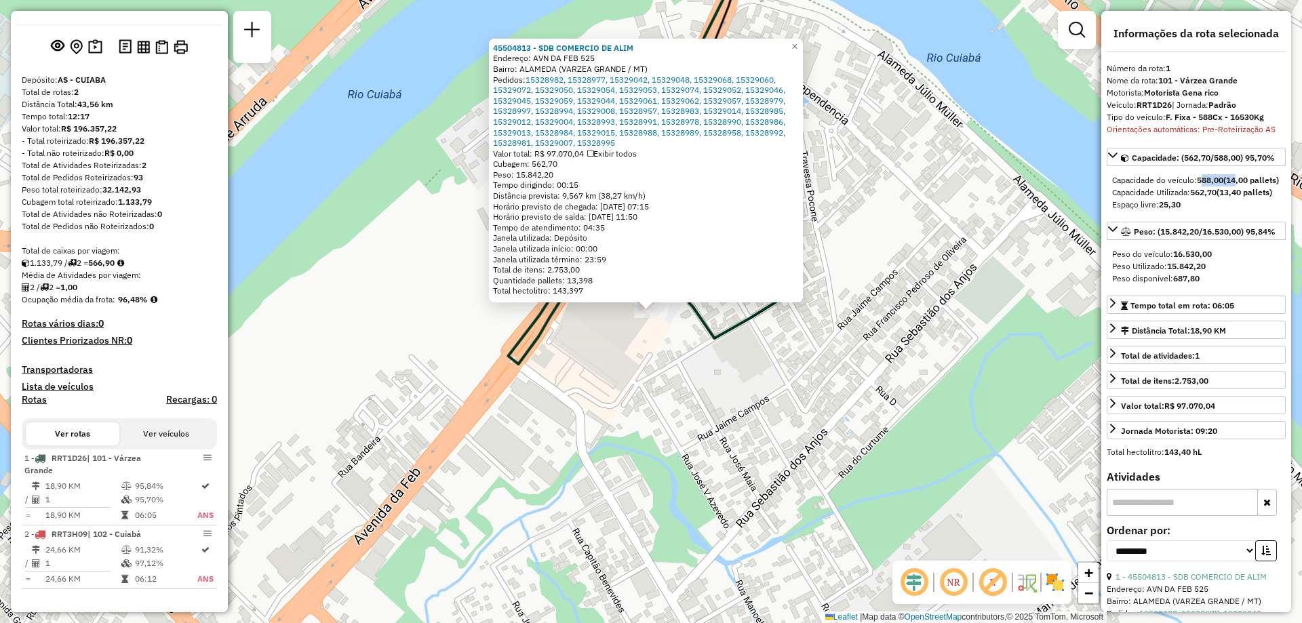
drag, startPoint x: 1203, startPoint y: 178, endPoint x: 1238, endPoint y: 181, distance: 36.0
click at [1238, 181] on div "Capacidade do veículo: 588,00 (14,00 pallets)" at bounding box center [1196, 180] width 168 height 12
drag, startPoint x: 1189, startPoint y: 201, endPoint x: 1253, endPoint y: 205, distance: 64.5
click at [1253, 199] on div "Capacidade Utilizada: 562,70 (13,40 pallets)" at bounding box center [1196, 192] width 168 height 12
click at [1175, 199] on div "Capacidade Utilizada: 562,70 (13,40 pallets)" at bounding box center [1196, 192] width 168 height 12
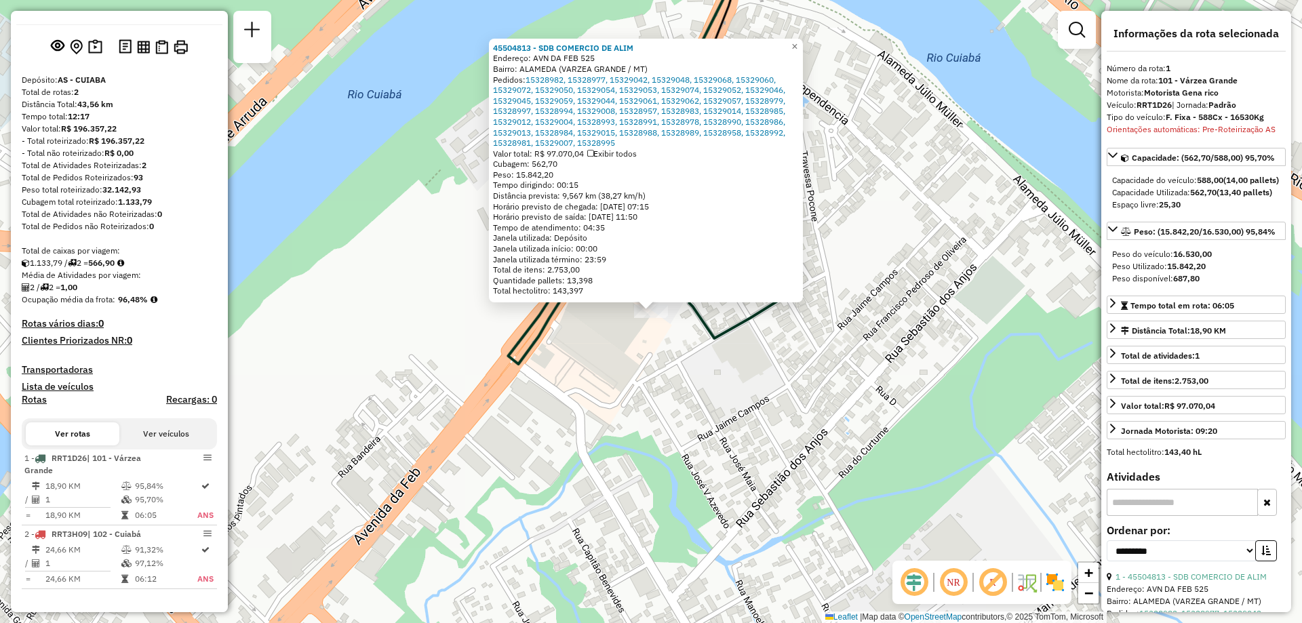
drag, startPoint x: 1160, startPoint y: 230, endPoint x: 1209, endPoint y: 232, distance: 48.8
click at [1209, 211] on div "Espaço livre: 25,30" at bounding box center [1196, 205] width 168 height 12
drag, startPoint x: 1209, startPoint y: 232, endPoint x: 1205, endPoint y: 242, distance: 11.0
click at [1209, 211] on div "Espaço livre: 25,30" at bounding box center [1196, 205] width 168 height 12
drag, startPoint x: 1144, startPoint y: 278, endPoint x: 1217, endPoint y: 281, distance: 73.3
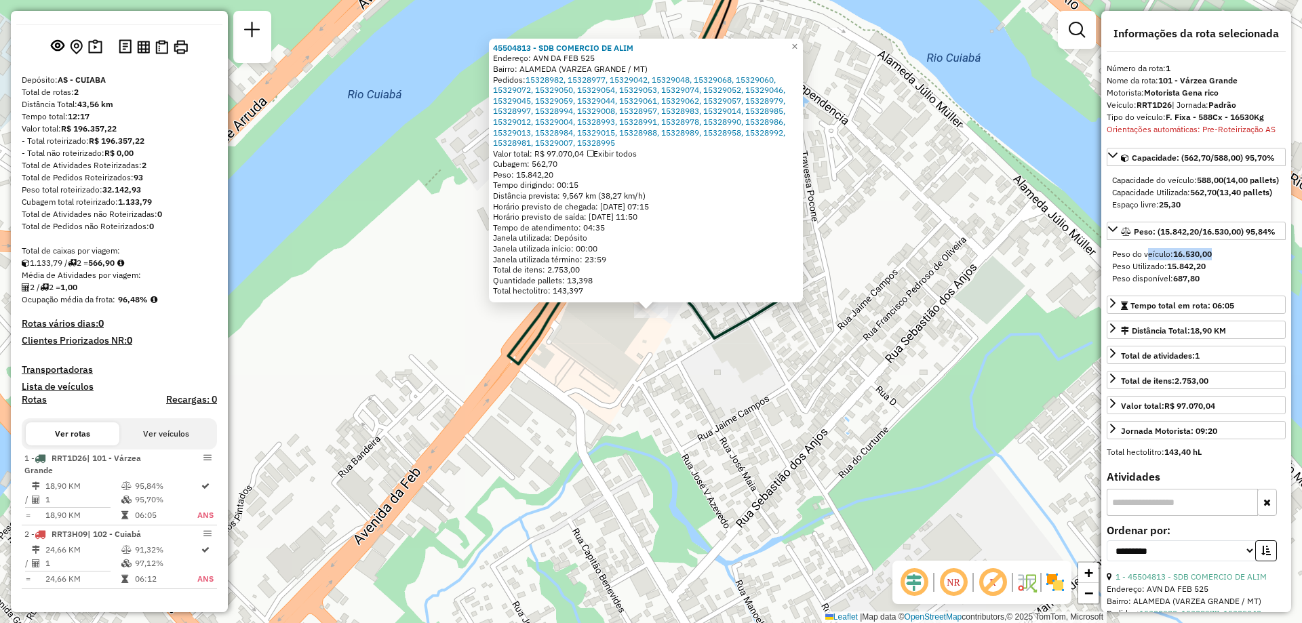
click at [1217, 260] on div "Peso do veículo: 16.530,00" at bounding box center [1196, 254] width 168 height 12
click at [1197, 285] on div "Peso disponível: 687,80" at bounding box center [1196, 279] width 168 height 12
click at [1110, 235] on icon at bounding box center [1112, 229] width 11 height 11
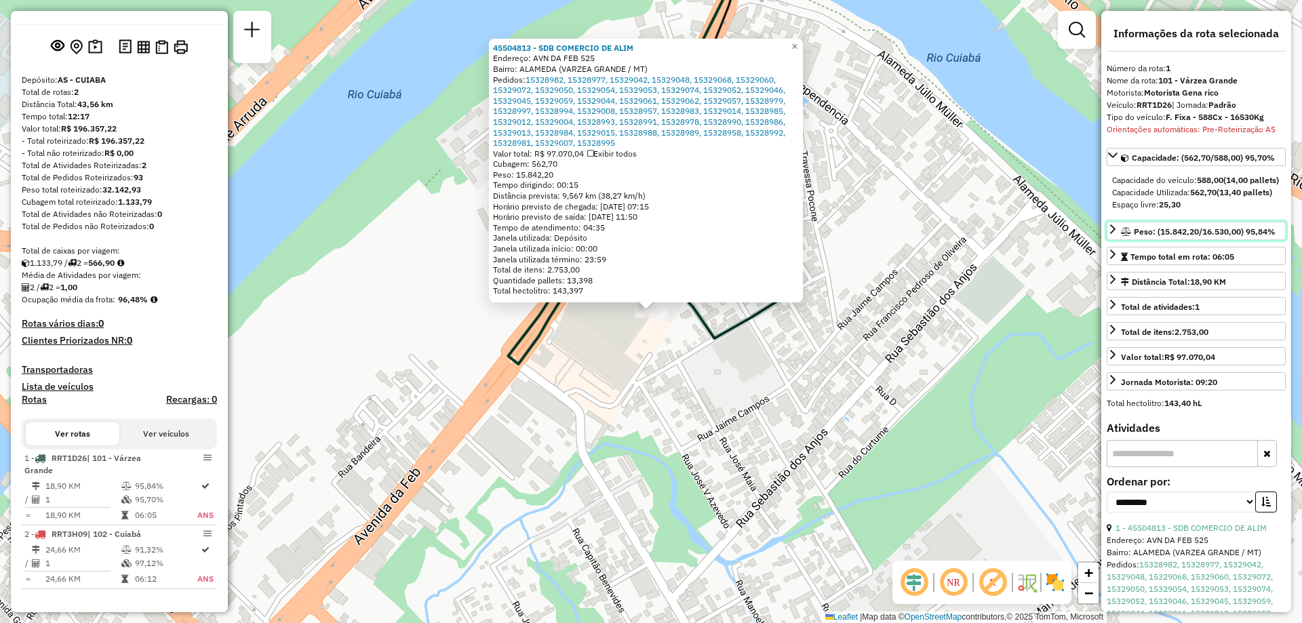
click at [1111, 235] on icon at bounding box center [1112, 229] width 11 height 11
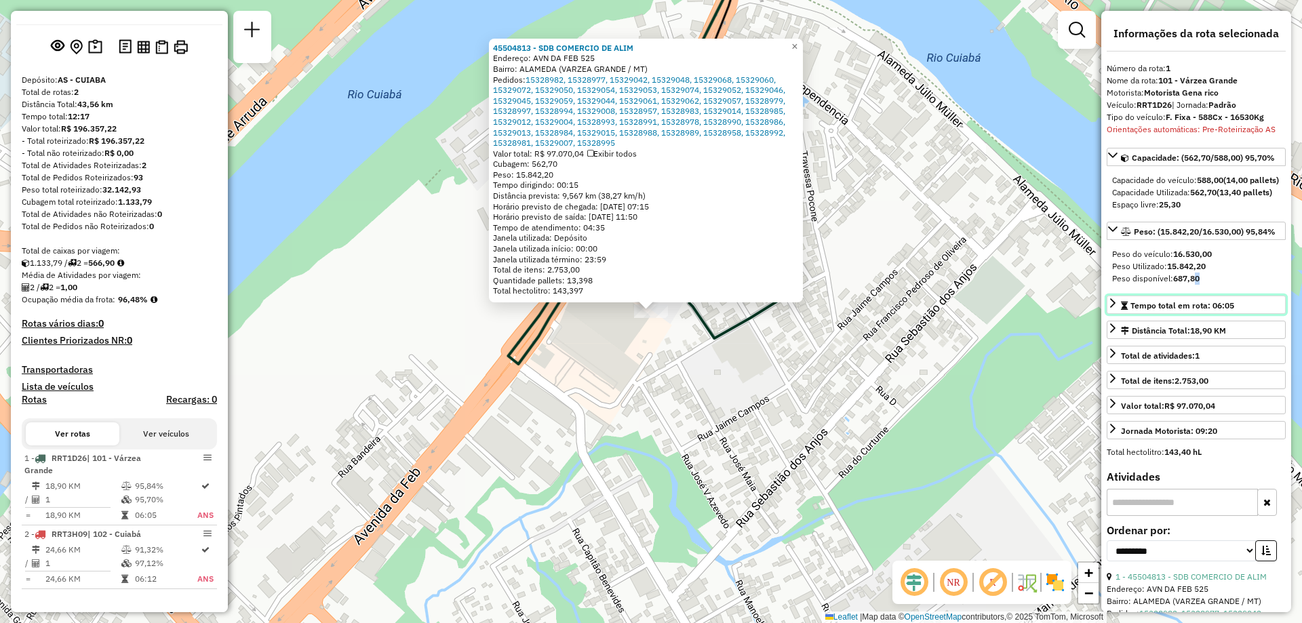
click at [1108, 308] on icon at bounding box center [1112, 303] width 11 height 11
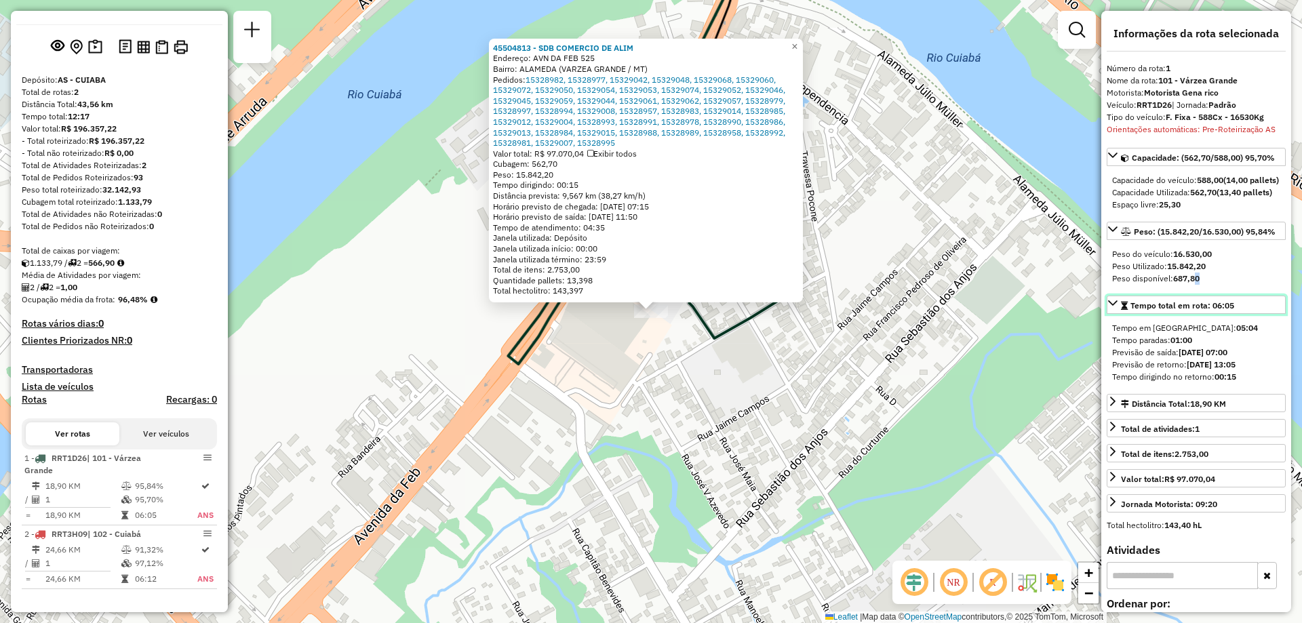
click at [1118, 314] on link "Tempo total em rota: 06:05" at bounding box center [1195, 305] width 179 height 18
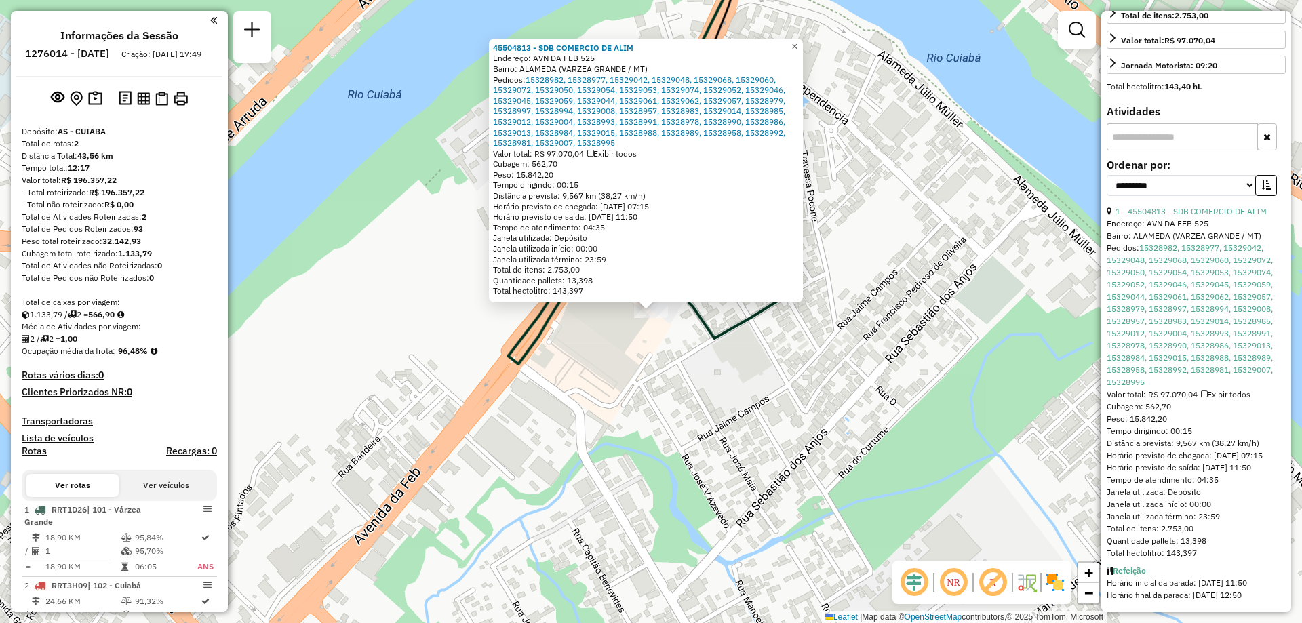
click at [797, 41] on span "×" at bounding box center [794, 47] width 6 height 12
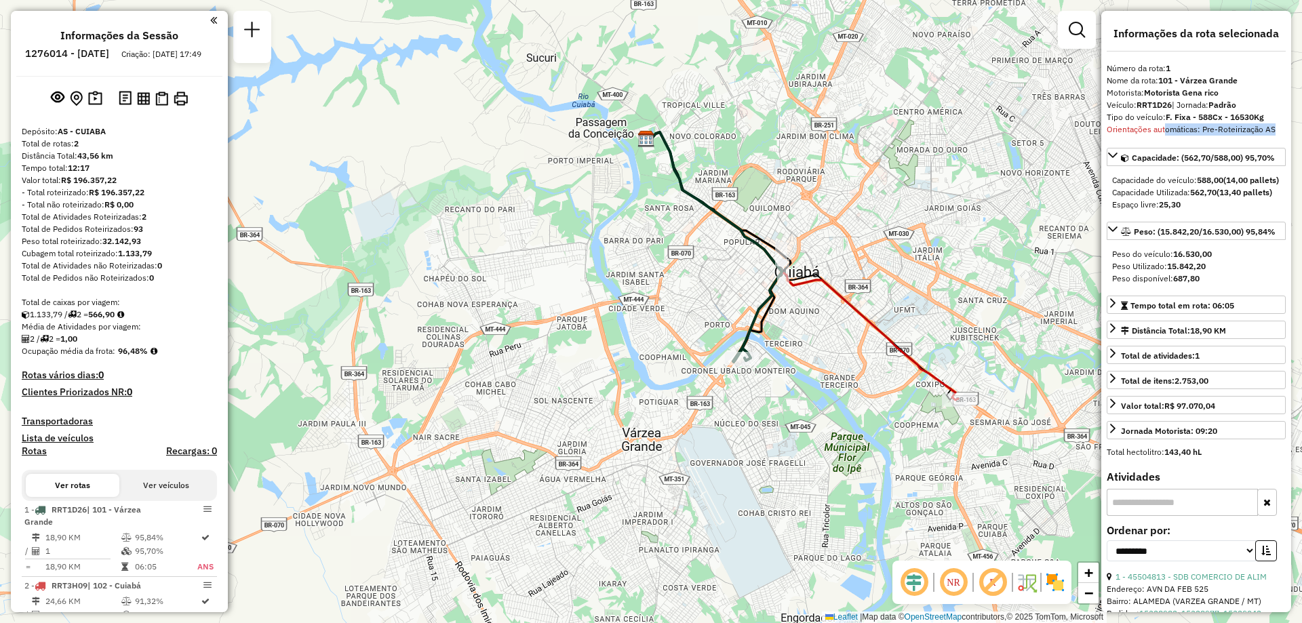
drag, startPoint x: 1163, startPoint y: 132, endPoint x: 1270, endPoint y: 135, distance: 107.1
click at [1270, 135] on div "Orientações automáticas: Pre-Roteirização AS" at bounding box center [1195, 129] width 179 height 12
click at [1213, 135] on div "Orientações automáticas: Pre-Roteirização AS" at bounding box center [1195, 129] width 179 height 12
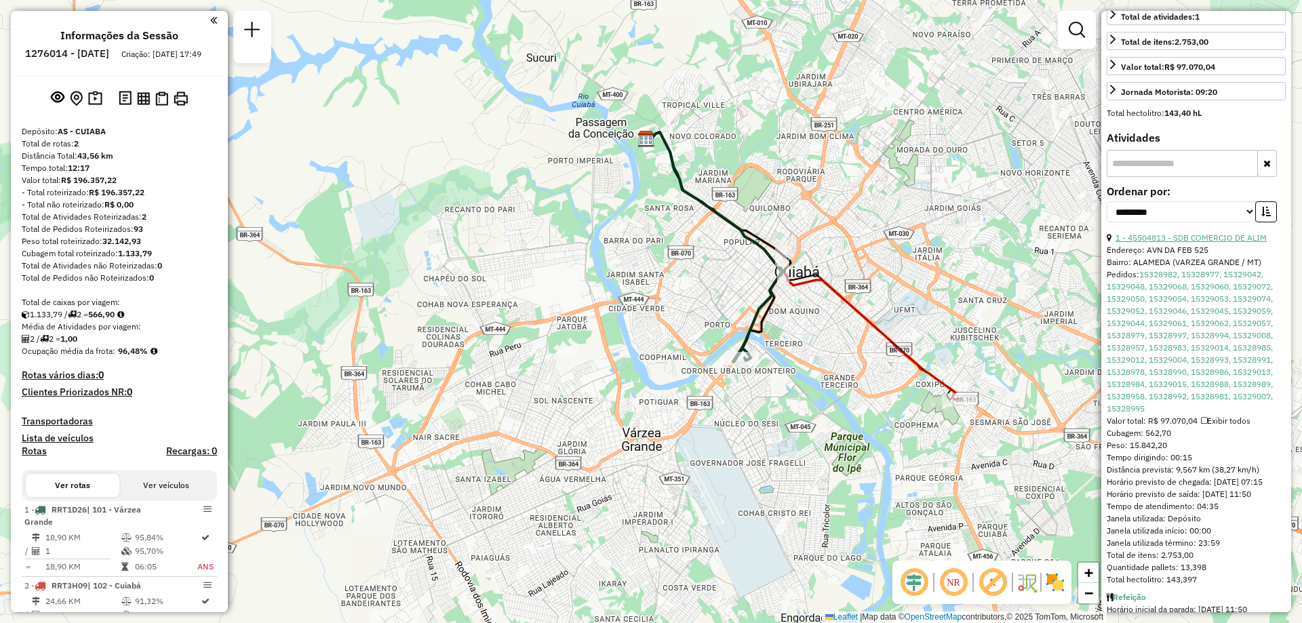
scroll to position [402, 0]
